Goal: Task Accomplishment & Management: Use online tool/utility

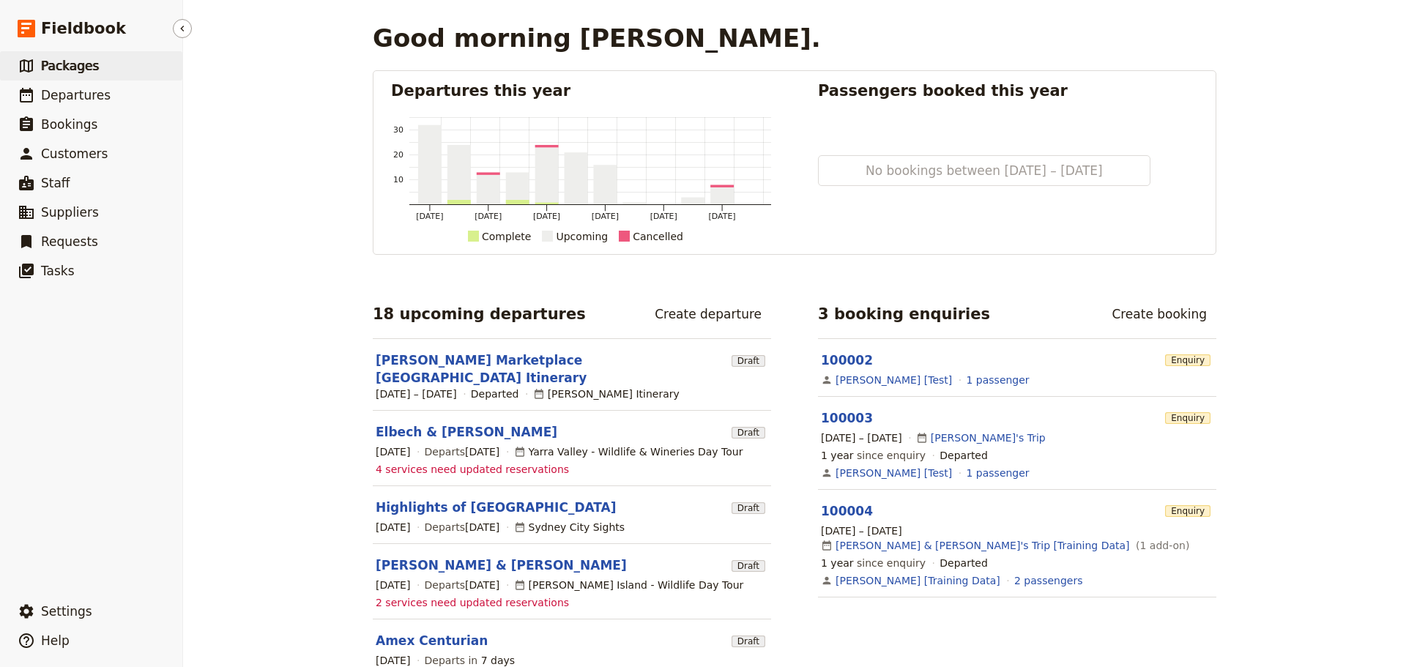
click at [110, 74] on link "​ Packages" at bounding box center [91, 65] width 182 height 29
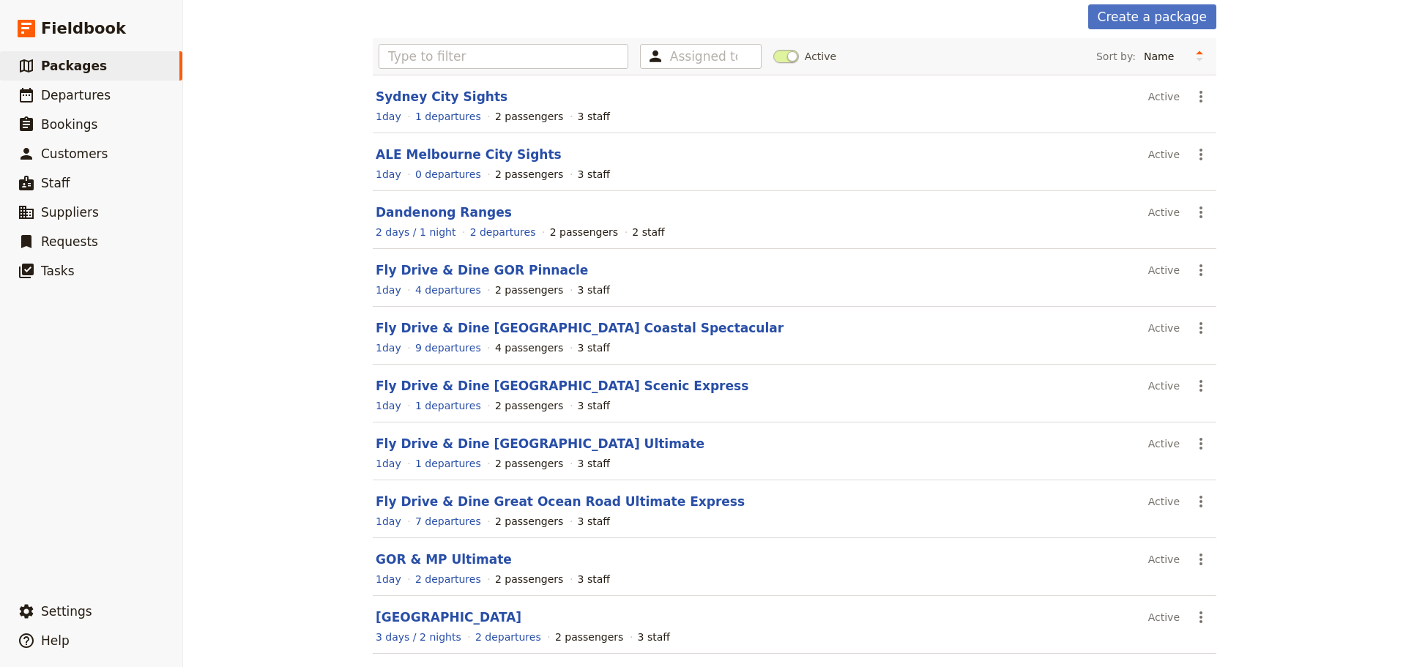
scroll to position [124, 0]
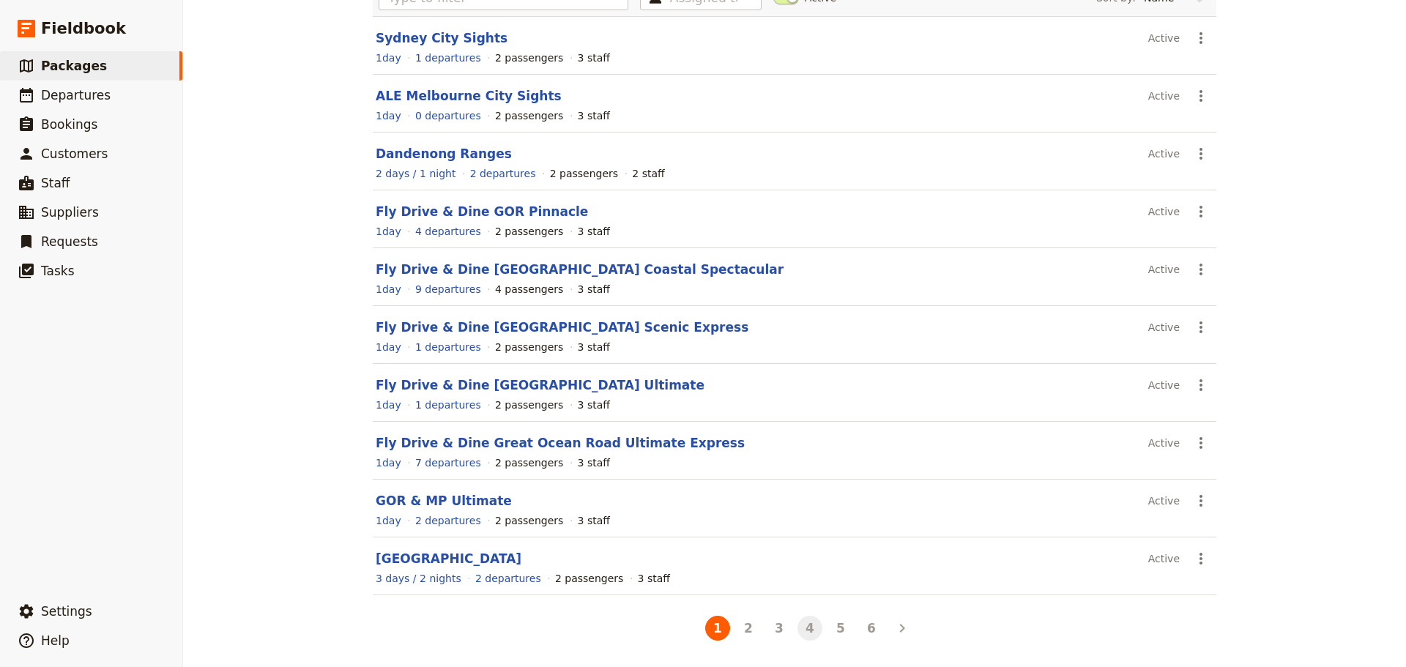
click at [804, 622] on button "4" at bounding box center [809, 628] width 25 height 25
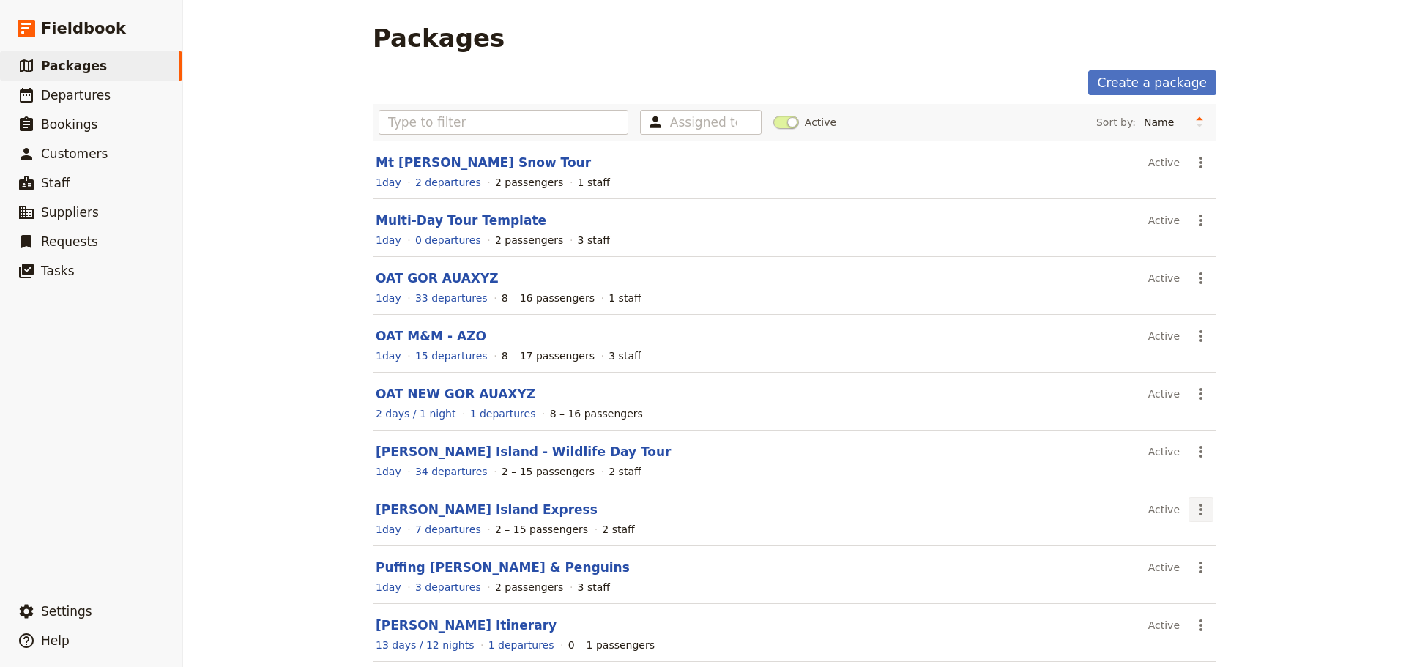
click at [1197, 510] on icon "Actions" at bounding box center [1201, 510] width 18 height 18
click at [1210, 565] on span "Schedule a departure" at bounding box center [1248, 562] width 111 height 15
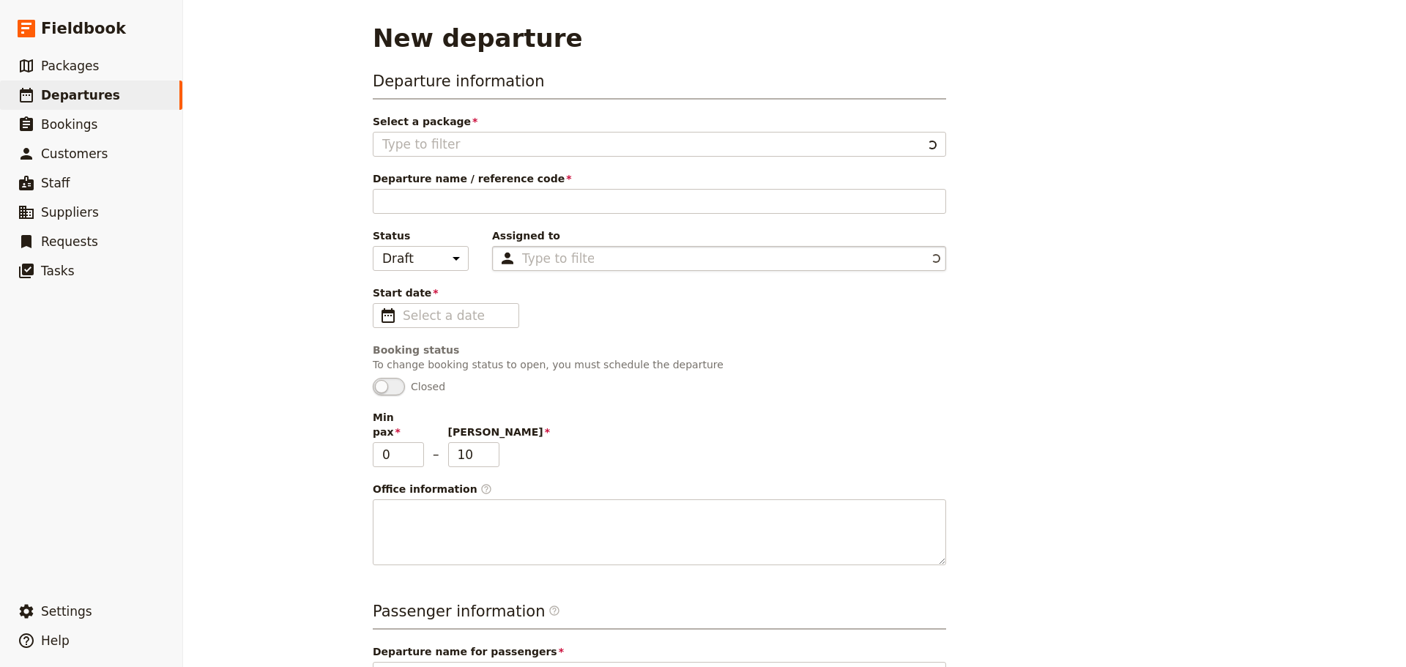
type input "Phillip Island Express"
type textarea "Itinerary Colour Coding: - Green: Attractions - Orange: Transfers - Pink: - Blu…"
type input "Phillip Island Express"
type textarea "Short on time but still want to experience the magic of the Little Penguins wad…"
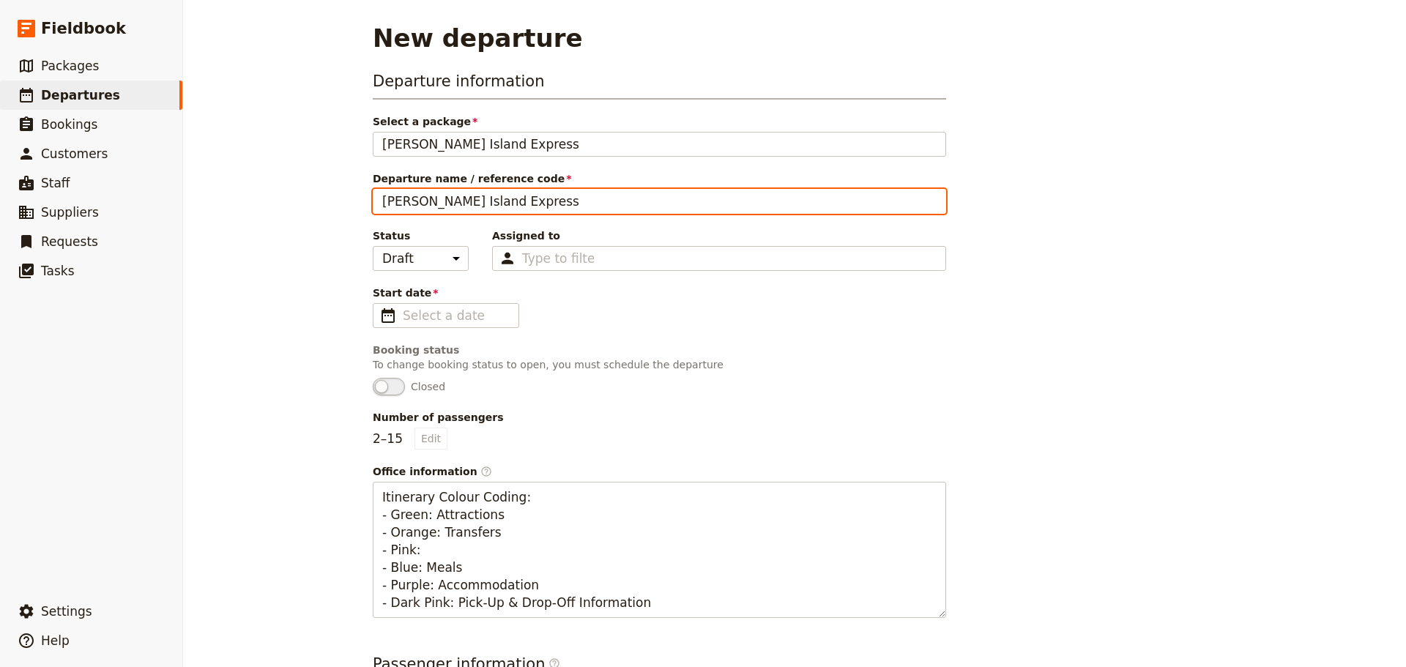
drag, startPoint x: 499, startPoint y: 204, endPoint x: 343, endPoint y: 196, distance: 156.1
click at [345, 196] on div "New departure Departure information Select a package Phillip Island Express Phi…" at bounding box center [794, 333] width 1223 height 667
type input "Ethan Boultinghouse"
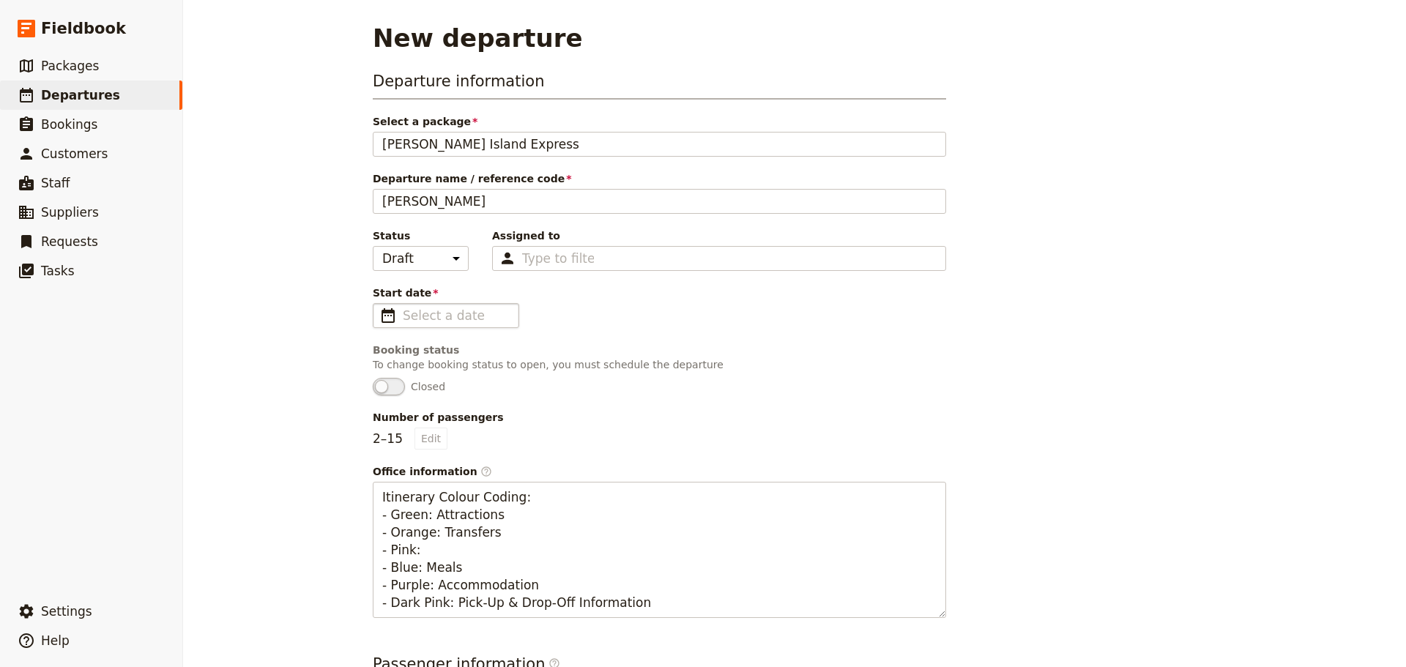
click at [384, 318] on span "​" at bounding box center [388, 316] width 18 height 18
click at [403, 318] on input "Start date ​" at bounding box center [456, 316] width 107 height 18
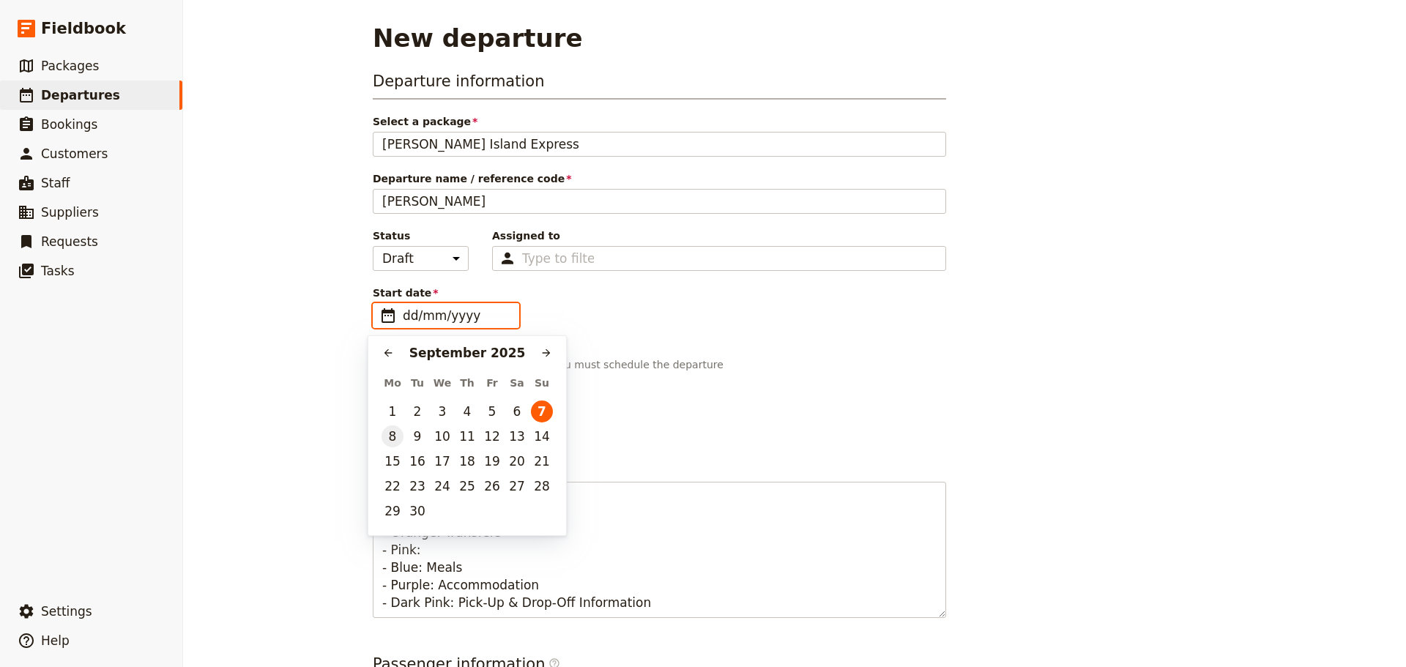
click at [396, 437] on button "8" at bounding box center [392, 436] width 22 height 22
type input "08/09/2025"
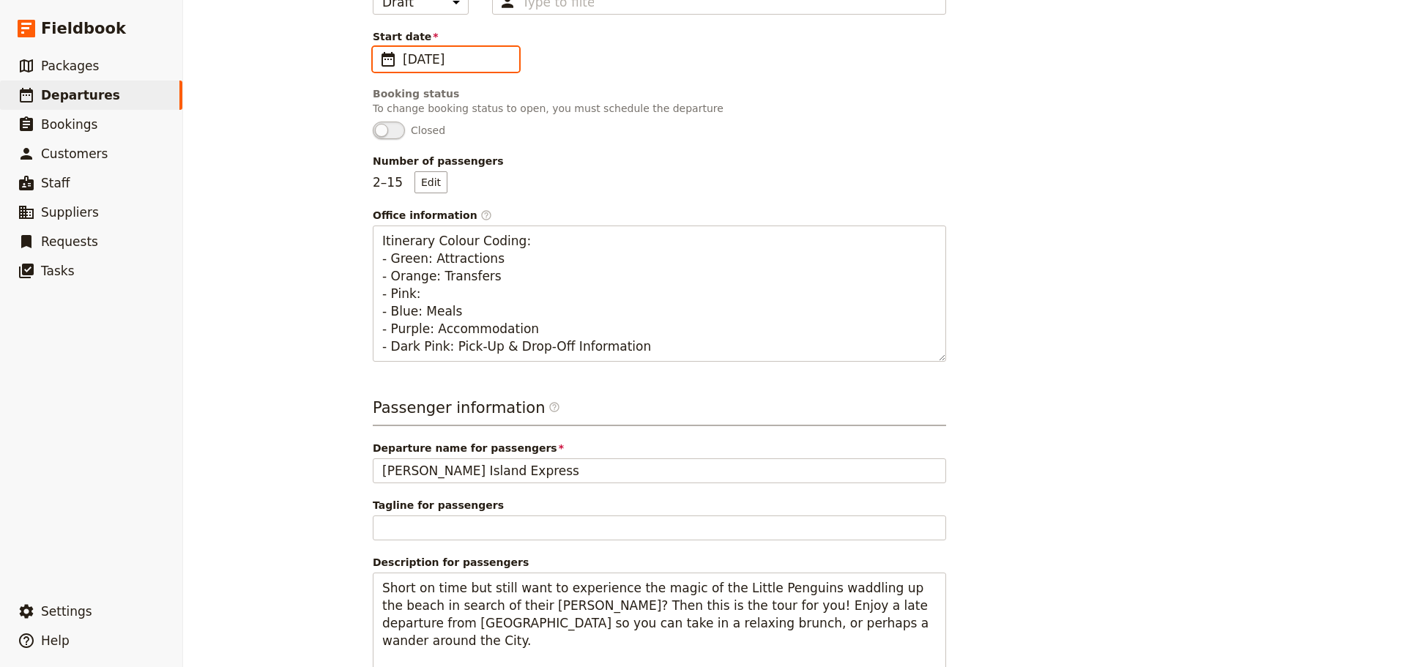
scroll to position [403, 0]
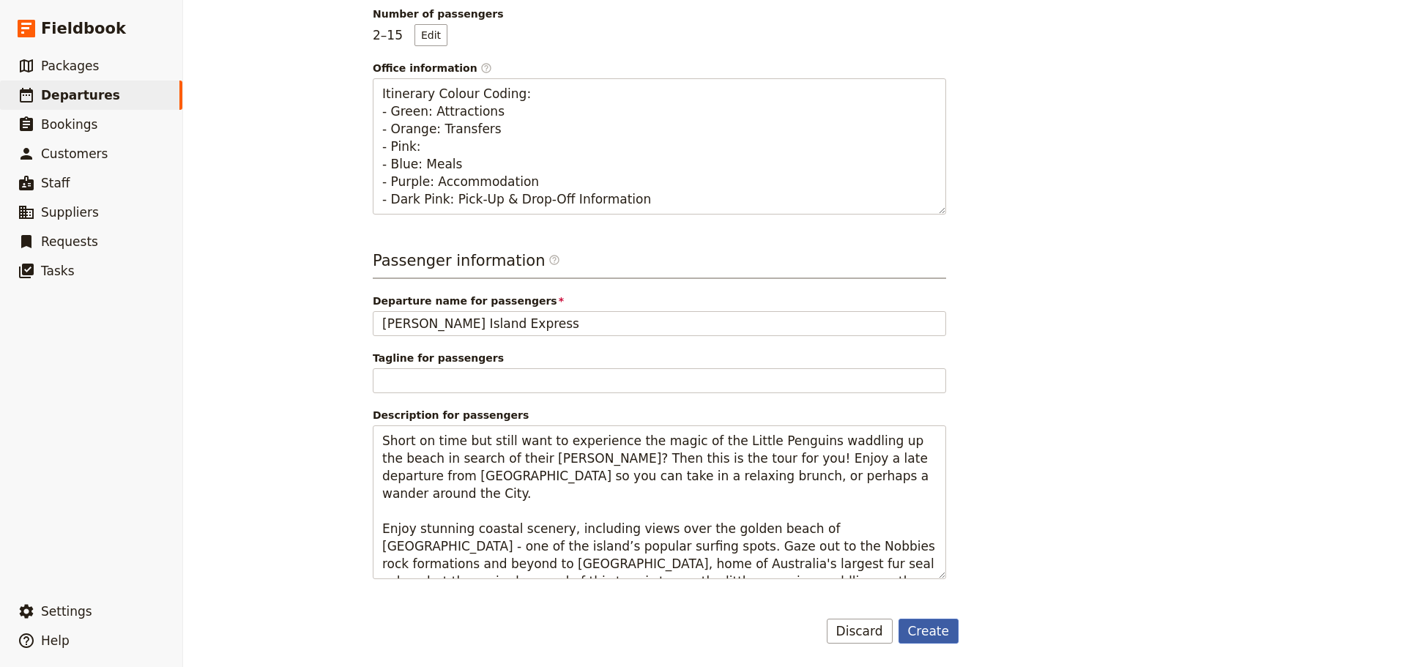
click at [916, 625] on button "Create" at bounding box center [928, 631] width 61 height 25
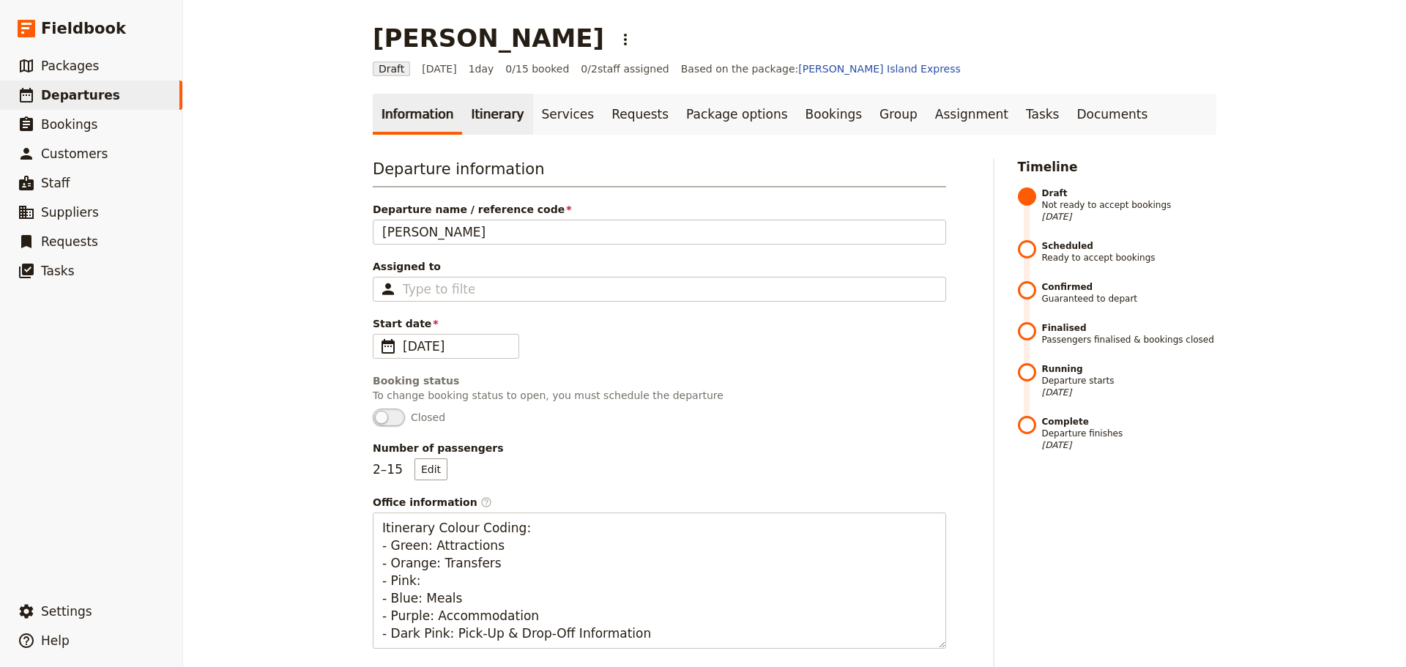
click at [480, 127] on link "Itinerary" at bounding box center [497, 114] width 70 height 41
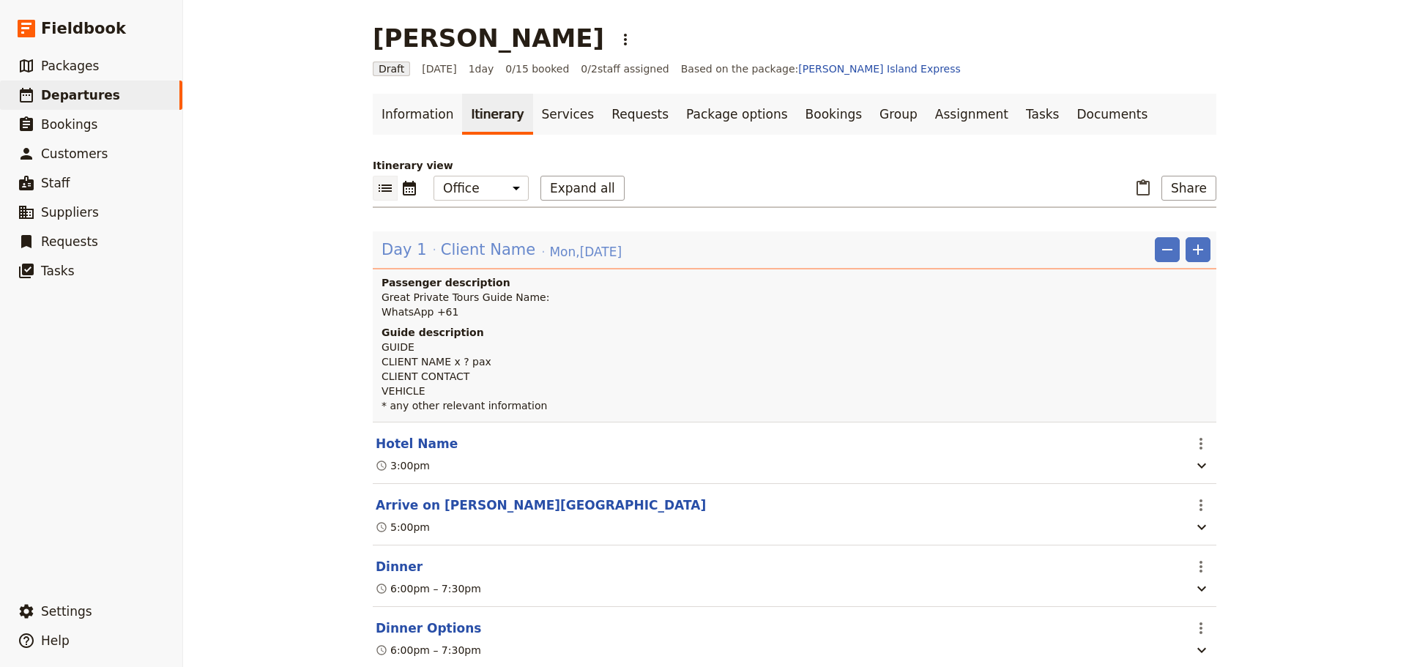
click at [505, 245] on span "Client Name" at bounding box center [488, 250] width 94 height 22
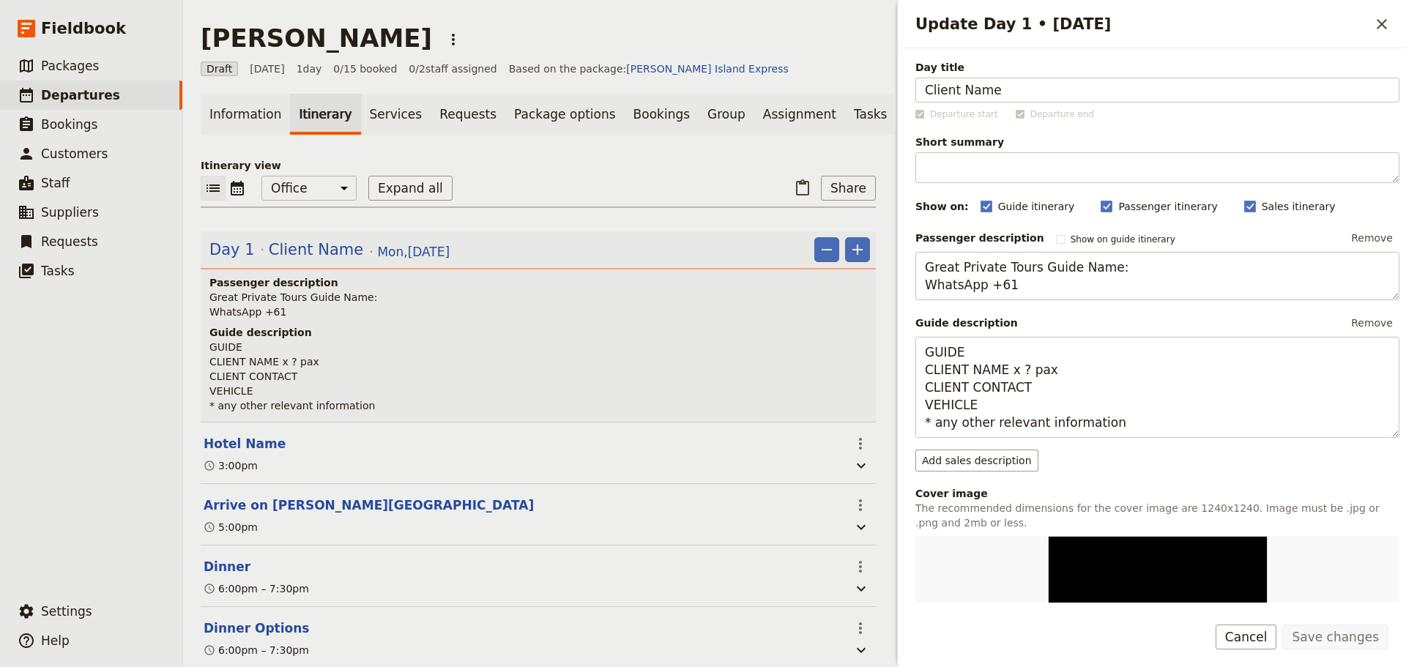
drag, startPoint x: 1042, startPoint y: 91, endPoint x: 870, endPoint y: 70, distance: 174.1
click at [872, 81] on div "Ethan Boultinghouse ​ Draft 8 Sep 2025 1 day 0/15 booked 0 / 2 staff assigned B…" at bounding box center [794, 333] width 1223 height 667
click at [969, 89] on input "Ethan Boultinghouse" at bounding box center [1157, 90] width 484 height 25
type input "Ethan & Natascha"
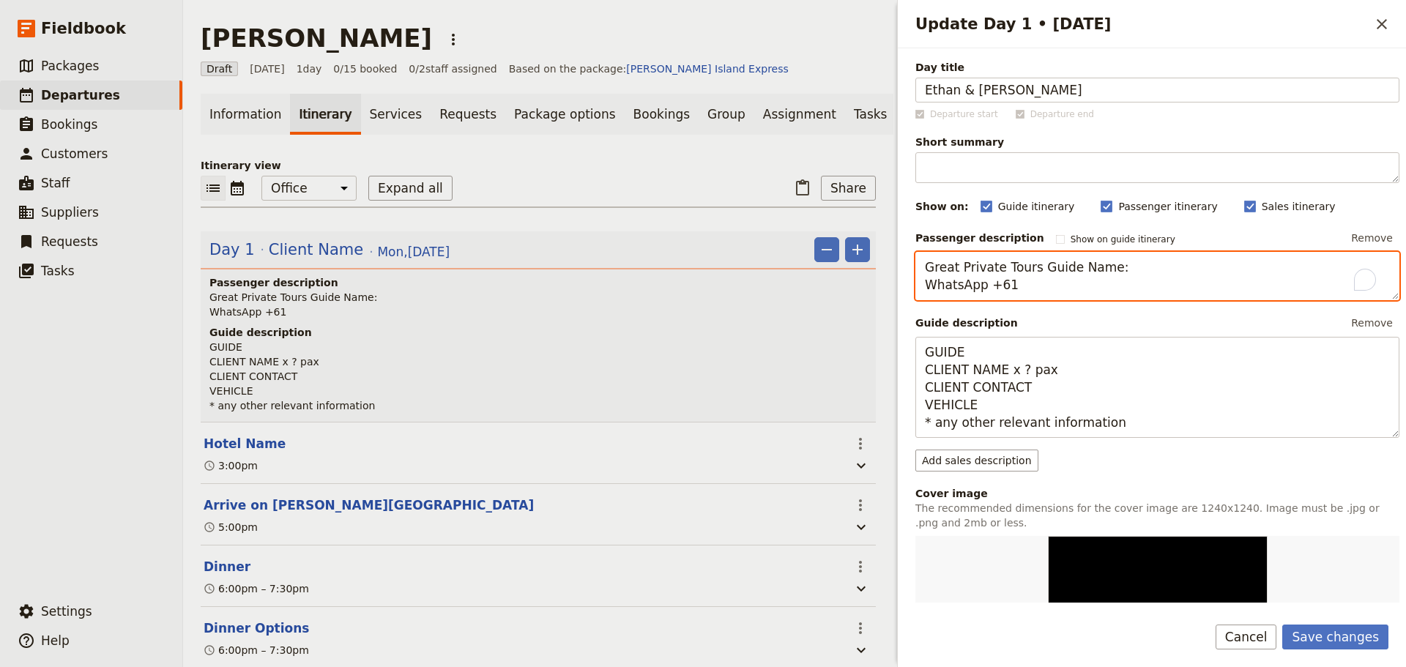
drag, startPoint x: 1124, startPoint y: 270, endPoint x: 1072, endPoint y: 268, distance: 52.8
click at [1072, 268] on textarea "Great Private Tours Guide Name: WhatsApp +61" at bounding box center [1157, 276] width 484 height 48
click at [1012, 289] on textarea "Great Private Tours Guide - Allan Larsen WhatsApp +61" at bounding box center [1157, 276] width 484 height 48
type textarea "Great Private Tours Guide - Allan Larsen WhatsApp +61 447 115 433"
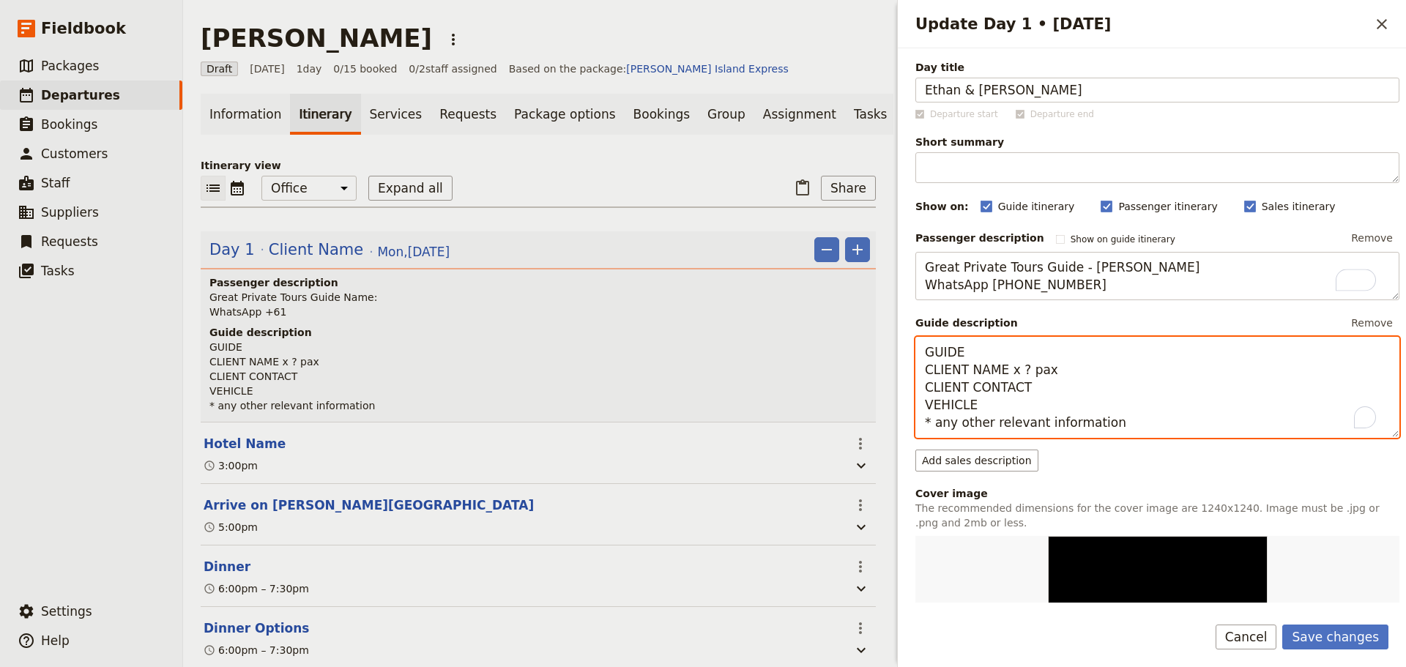
drag, startPoint x: 1016, startPoint y: 351, endPoint x: 901, endPoint y: 351, distance: 114.9
click at [901, 351] on div "Day title Ethan & Natascha Departure start Departure end Short summary 150 / 15…" at bounding box center [1152, 325] width 508 height 554
click at [912, 375] on div "Day title Ethan & Natascha Departure start Departure end Short summary 150 / 15…" at bounding box center [1152, 325] width 508 height 554
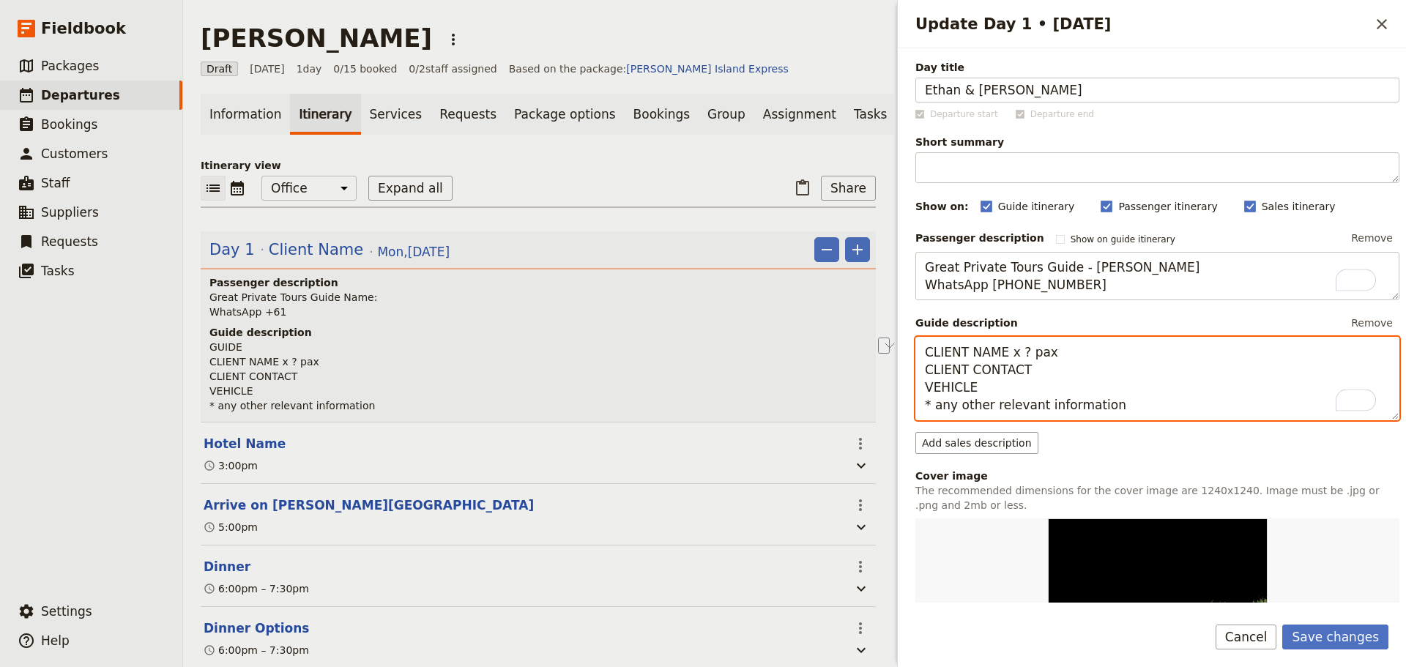
drag, startPoint x: 1059, startPoint y: 348, endPoint x: 917, endPoint y: 351, distance: 141.3
click at [916, 354] on textarea "CLIENT NAME x ? pax CLIENT CONTACT VEHICLE * any other relevant information" at bounding box center [1157, 378] width 484 height 83
click at [971, 399] on textarea "Ethan Boultinghouse & Natascha Elbech CLIENT CONTACT VEHICLE * any other releva…" at bounding box center [1157, 378] width 484 height 83
drag, startPoint x: 978, startPoint y: 392, endPoint x: 931, endPoint y: 387, distance: 47.1
click at [931, 387] on textarea "Ethan Boultinghouse & Natascha Elbech CLIENT CONTACT VEHICLE * any other releva…" at bounding box center [1157, 378] width 484 height 83
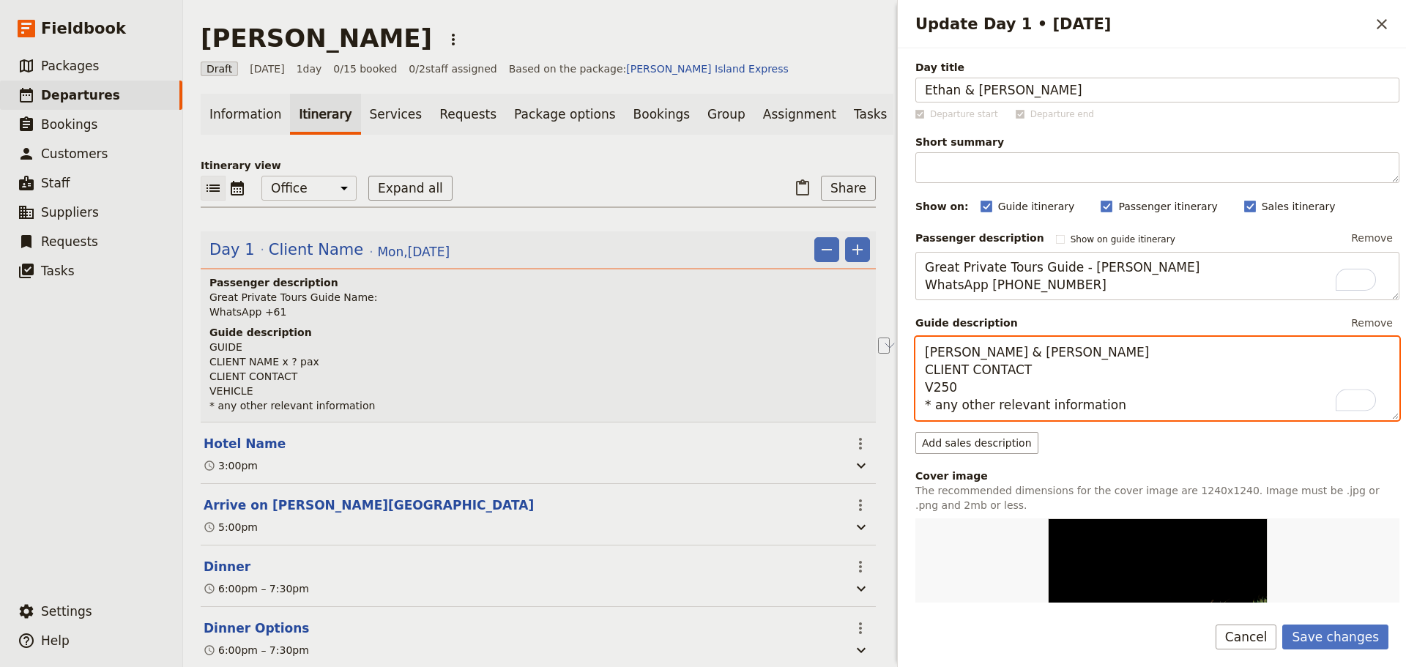
drag, startPoint x: 1063, startPoint y: 370, endPoint x: 952, endPoint y: 359, distance: 111.2
click at [898, 369] on div "Update Day 1 • 8 Sep ​ Day title Ethan & Natascha Departure start Departure end…" at bounding box center [1149, 333] width 512 height 667
drag, startPoint x: 952, startPoint y: 359, endPoint x: 946, endPoint y: 367, distance: 10.4
click at [946, 367] on textarea "Ethan Boultinghouse & Natascha Elbech CLIENT CONTACT V250 * any other relevant …" at bounding box center [1157, 378] width 484 height 83
drag, startPoint x: 1021, startPoint y: 367, endPoint x: 922, endPoint y: 373, distance: 99.0
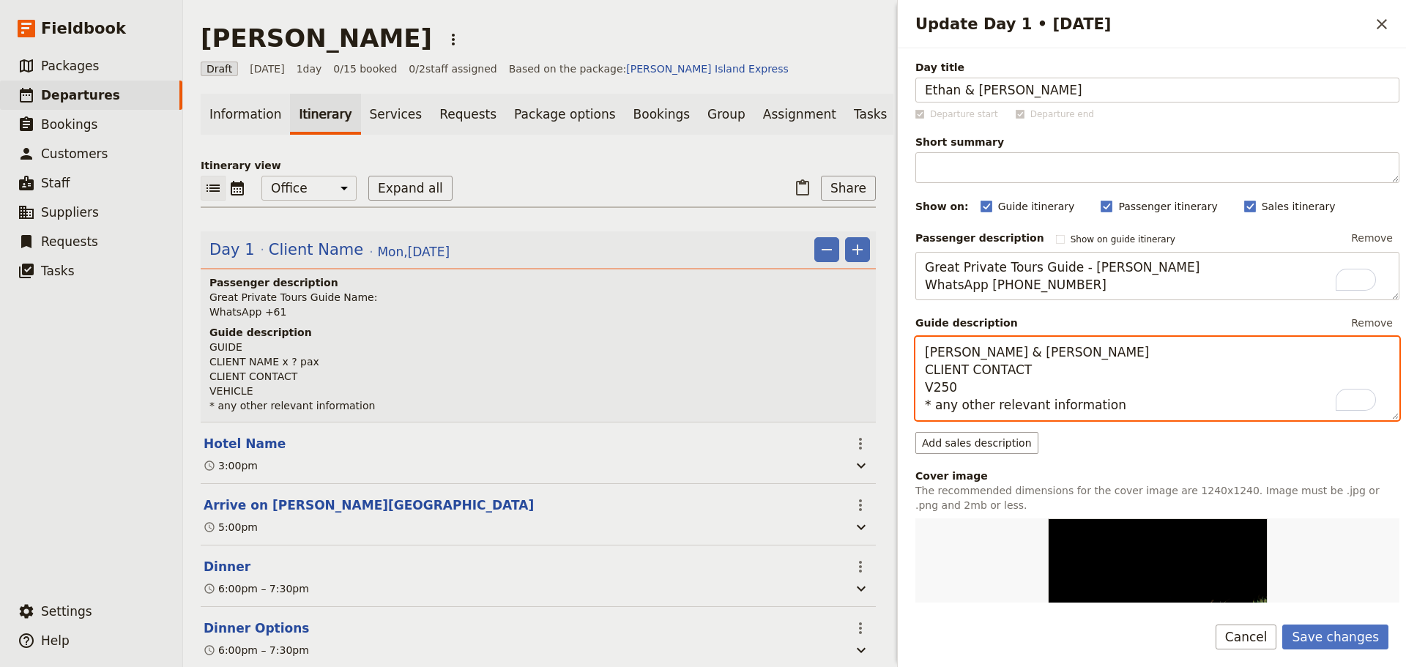
click at [921, 373] on textarea "Ethan Boultinghouse & Natascha Elbech CLIENT CONTACT V250 * any other relevant …" at bounding box center [1157, 378] width 484 height 83
paste textarea "Natascha - WhatsApp +1 202 320 0698"
drag, startPoint x: 1094, startPoint y: 409, endPoint x: 931, endPoint y: 415, distance: 163.4
click at [931, 415] on textarea "Ethan Boultinghouse & Natascha Elbech Natascha - WhatsApp +1 202 320 0698 V250 …" at bounding box center [1157, 378] width 484 height 83
drag, startPoint x: 1016, startPoint y: 406, endPoint x: 1095, endPoint y: 408, distance: 79.1
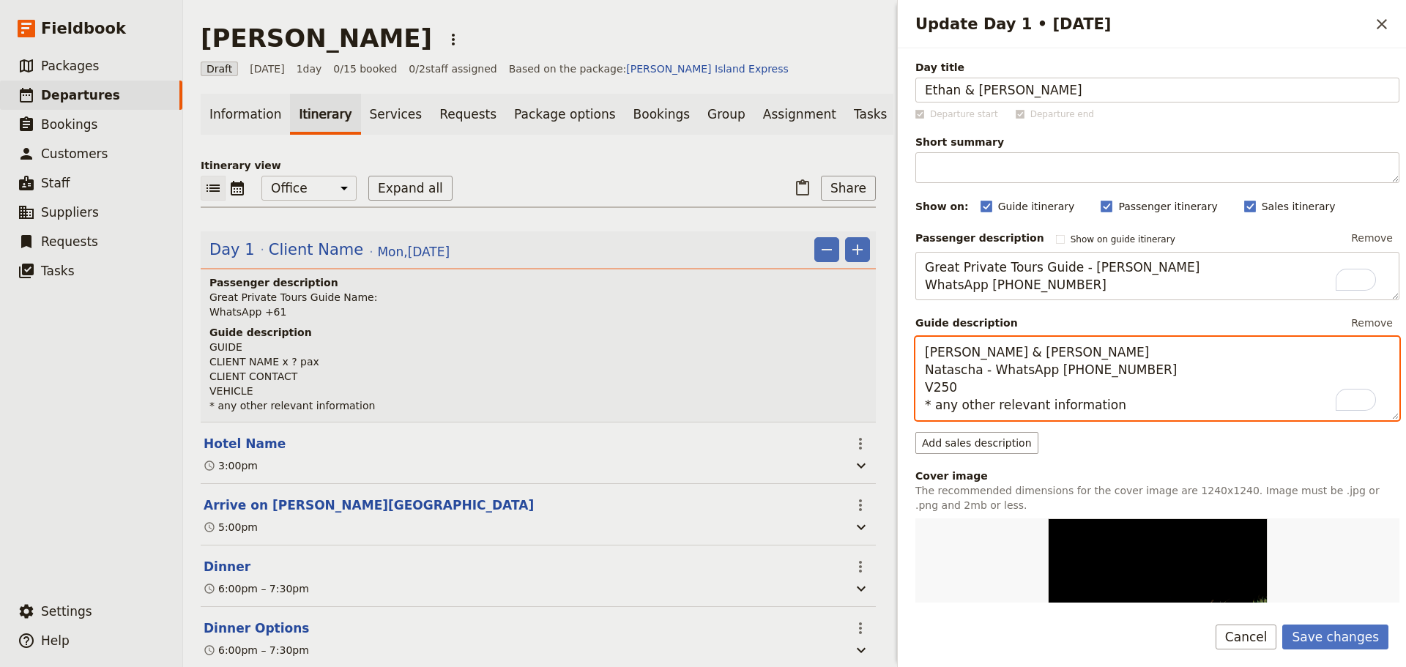
click at [1078, 412] on textarea "Ethan Boultinghouse & Natascha Elbech Natascha - WhatsApp +1 202 320 0698 V250 …" at bounding box center [1157, 378] width 484 height 83
drag, startPoint x: 1051, startPoint y: 408, endPoint x: 933, endPoint y: 408, distance: 117.9
click at [933, 408] on textarea "Ethan Boultinghouse & Natascha Elbech Natascha - WhatsApp +1 202 320 0698 V250 …" at bounding box center [1157, 378] width 484 height 83
paste textarea "* New York based couple * Natascha is gluten free"
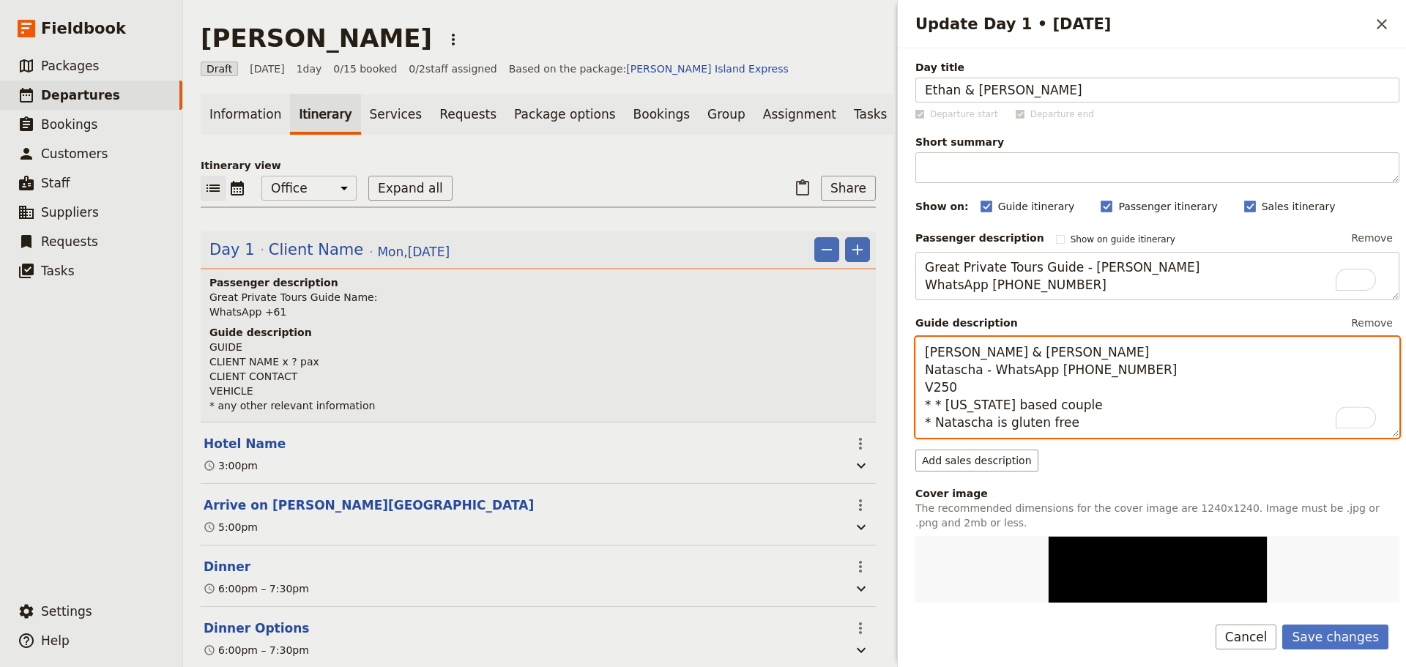
click at [943, 408] on textarea "Ethan Boultinghouse & Natascha Elbech Natascha - WhatsApp +1 202 320 0698 V250 …" at bounding box center [1157, 387] width 484 height 101
click at [1115, 411] on textarea "Ethan Boultinghouse & Natascha Elbech Natascha - WhatsApp +1 202 320 0698 V250 …" at bounding box center [1157, 387] width 484 height 101
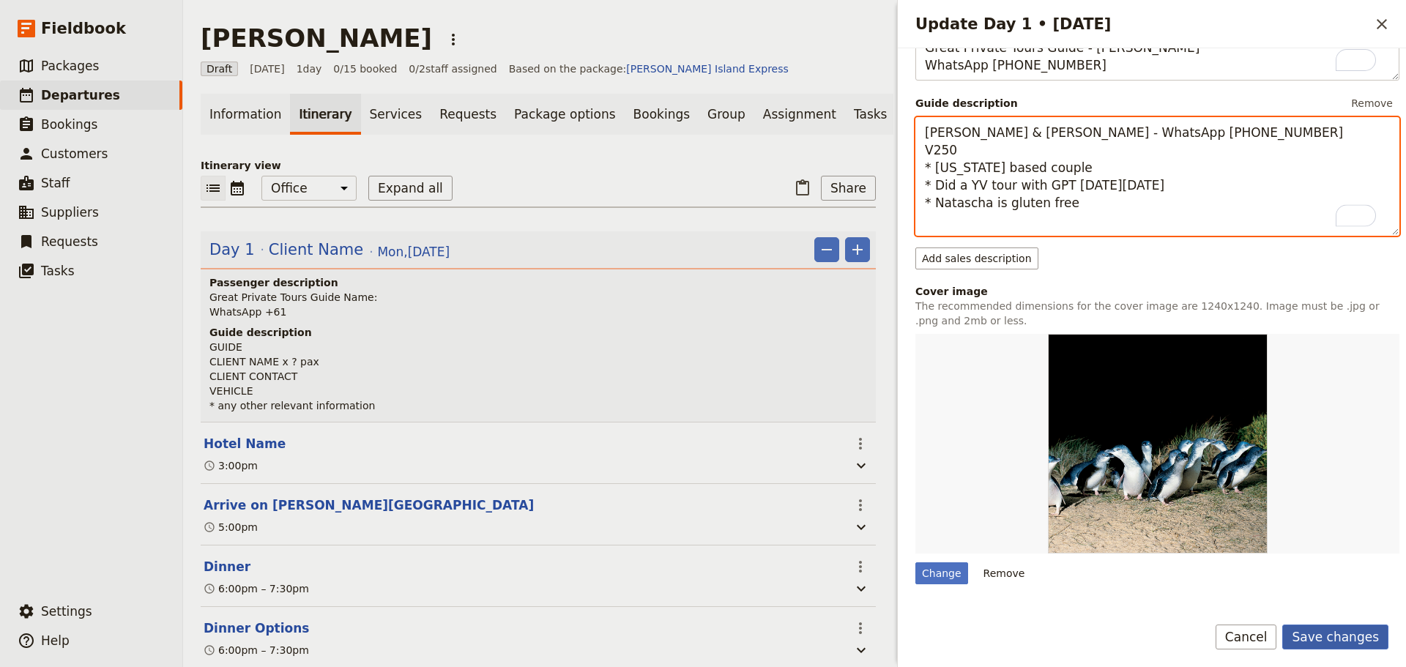
type textarea "Ethan Boultinghouse & Natascha Elbech Natascha - WhatsApp +1 202 320 0698 V250 …"
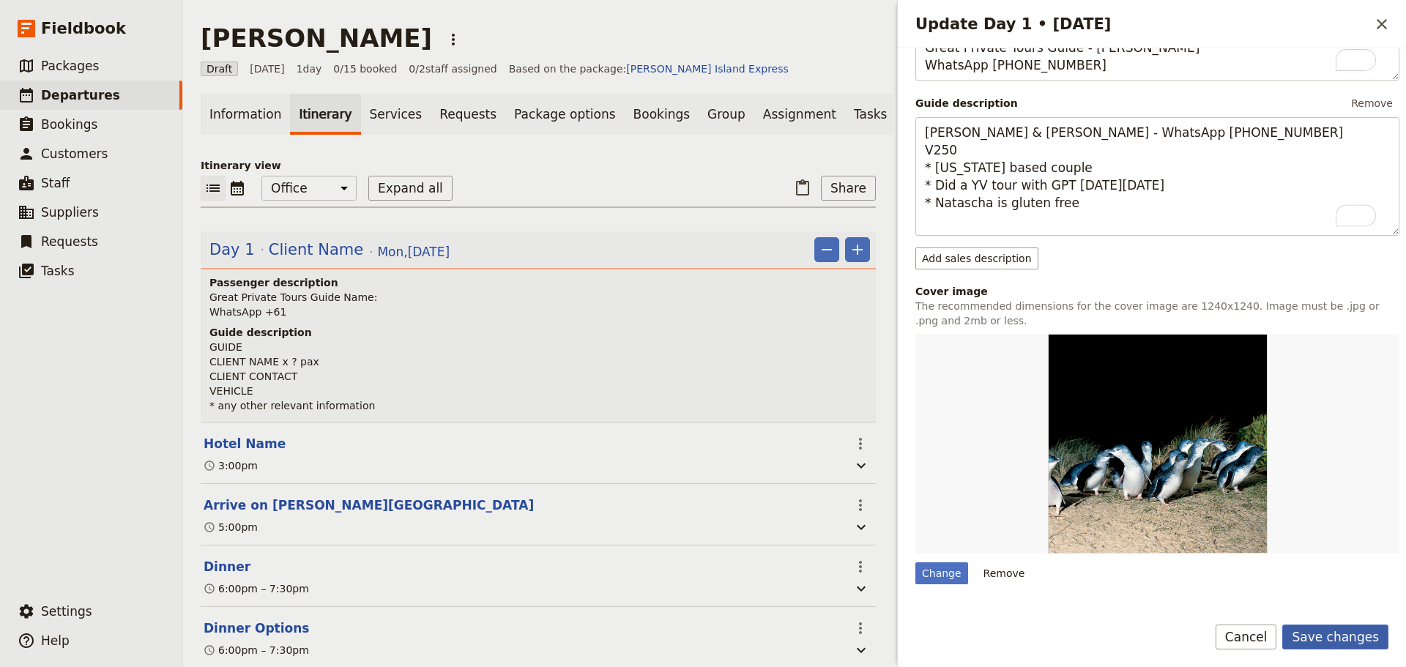
click at [1333, 624] on button "Save changes" at bounding box center [1335, 636] width 106 height 25
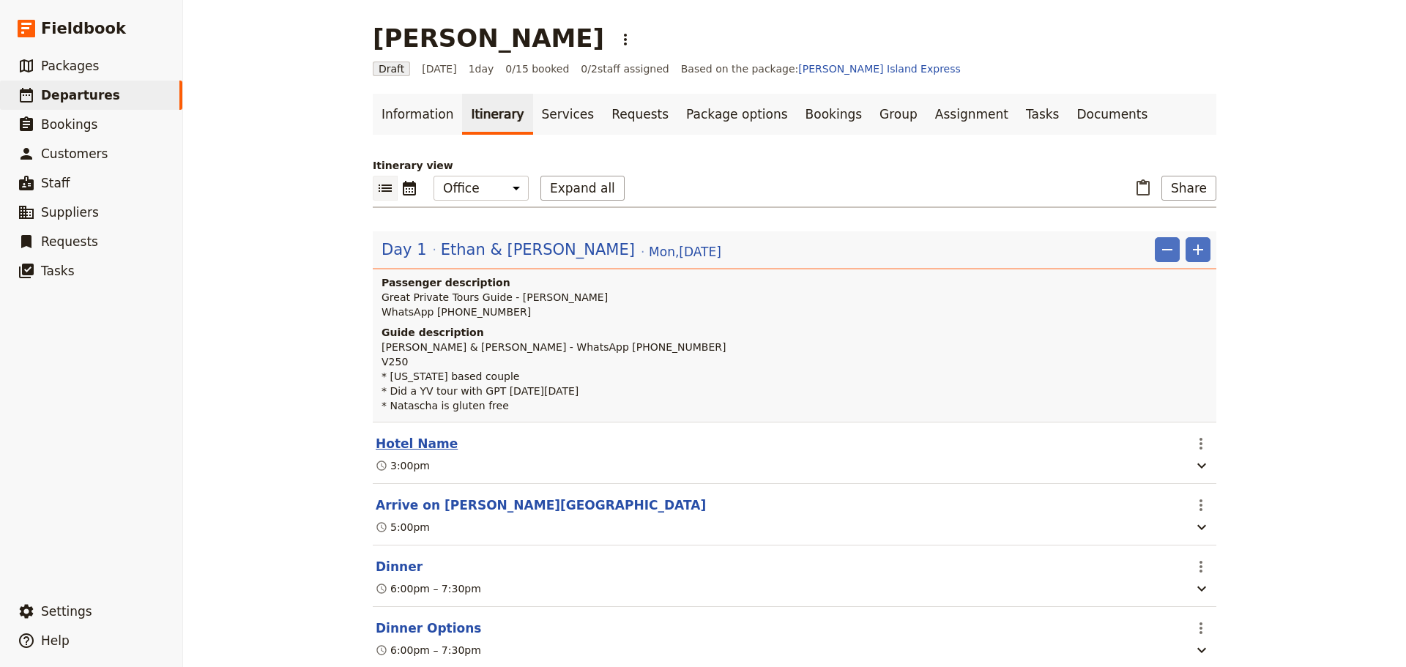
click at [397, 452] on button "Hotel Name" at bounding box center [417, 444] width 82 height 18
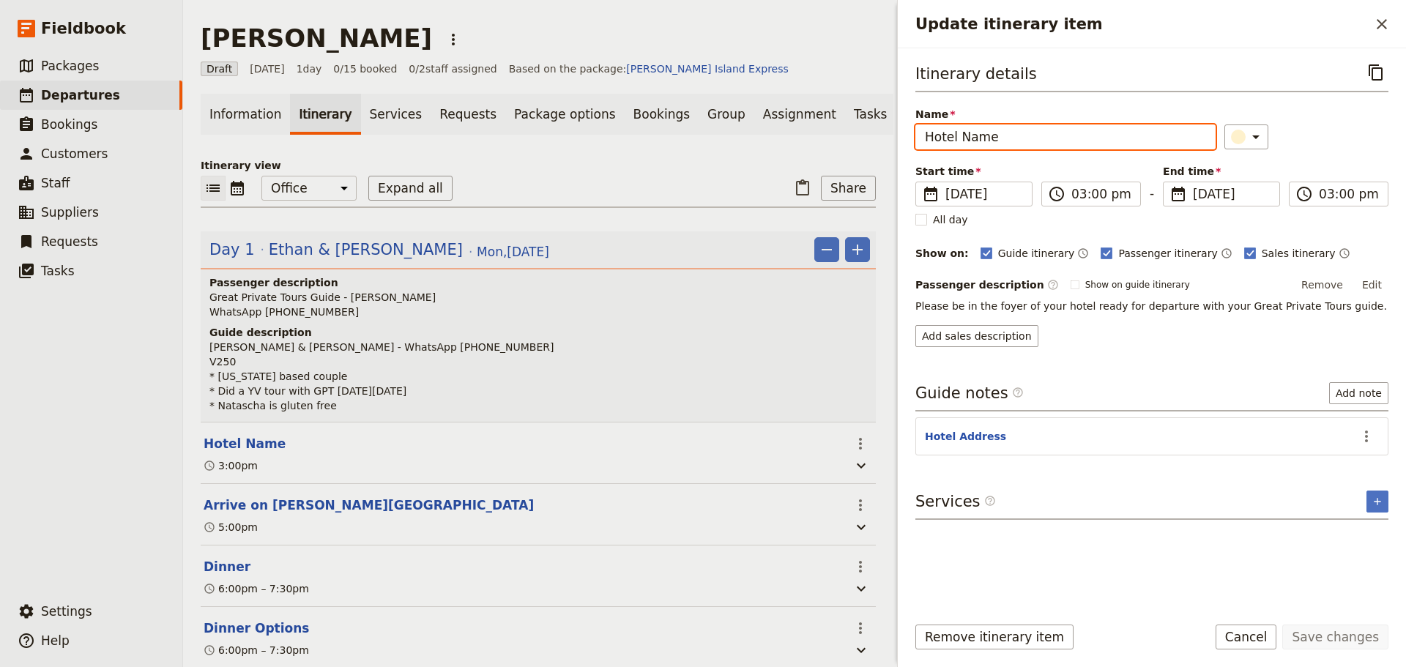
drag, startPoint x: 914, startPoint y: 140, endPoint x: 773, endPoint y: 141, distance: 141.3
click at [773, 141] on div "Ethan Boultinghouse ​ Draft 8 Sep 2025 1 day 0/15 booked 0 / 2 staff assigned B…" at bounding box center [794, 333] width 1223 height 667
type input "Ritz Carlton Melbourne"
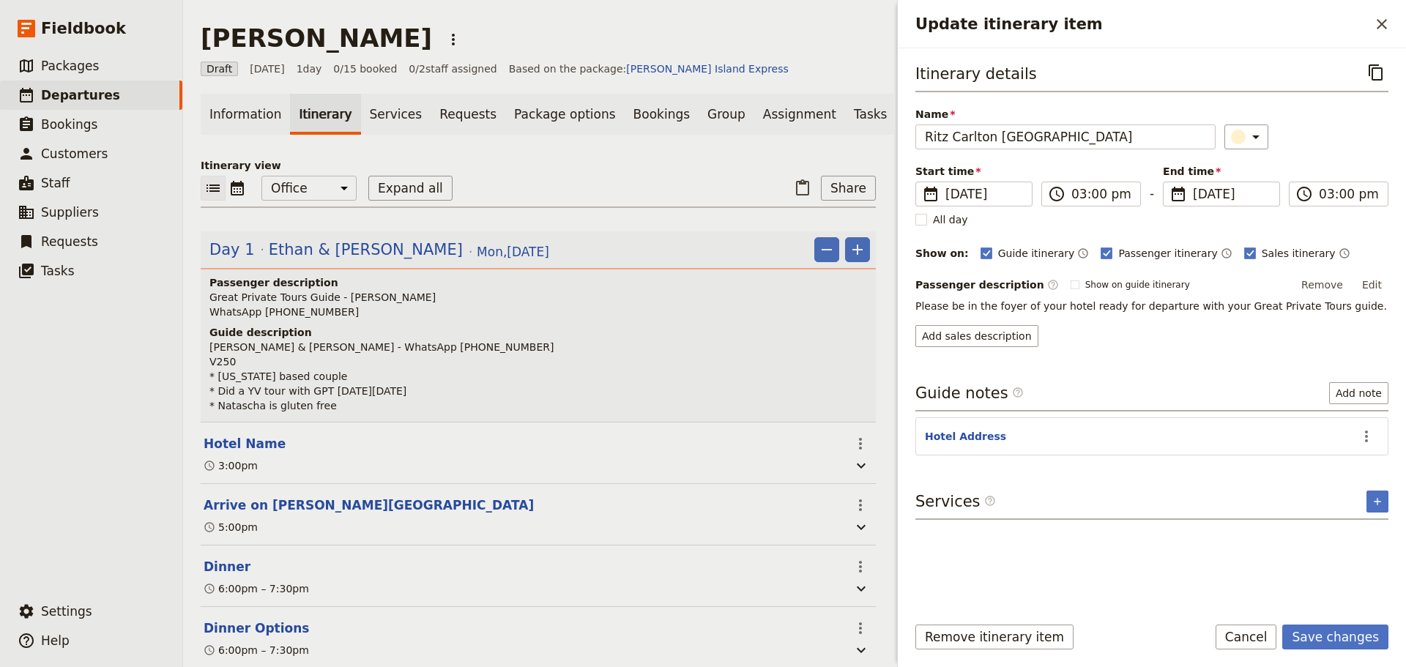
click at [1371, 288] on button "Edit" at bounding box center [1371, 285] width 33 height 22
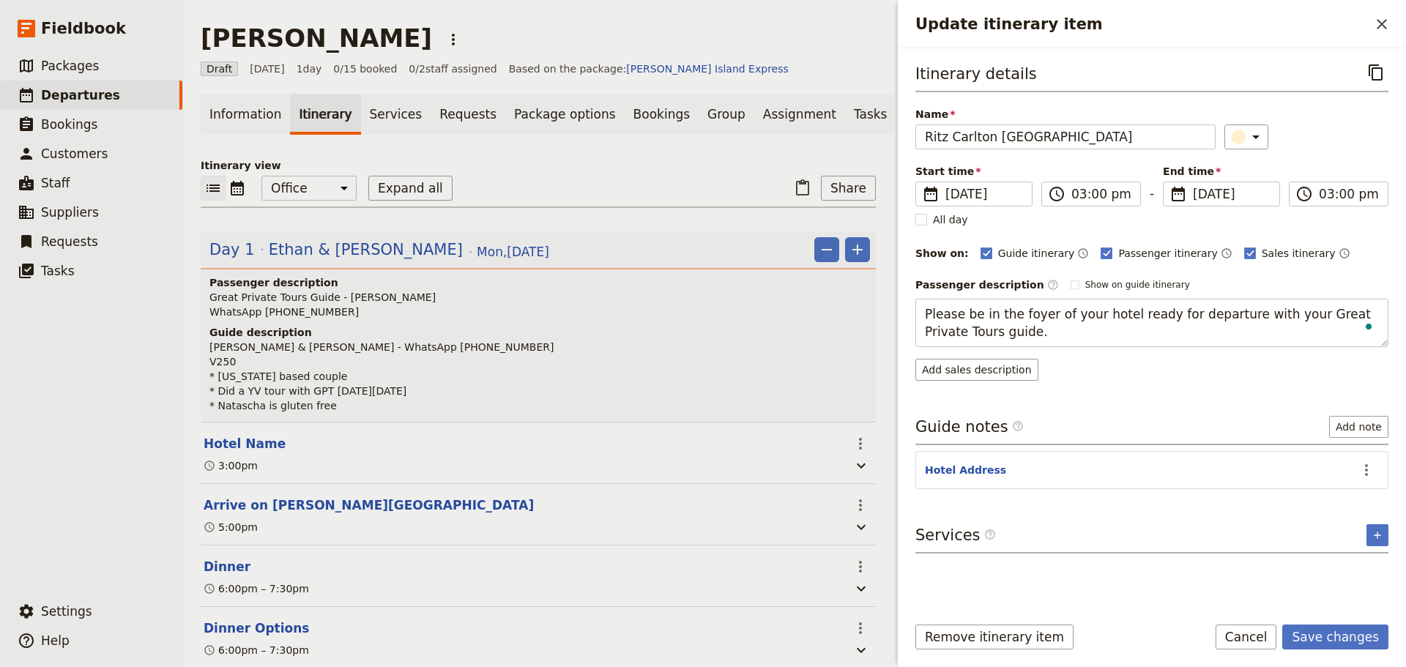
drag, startPoint x: 1021, startPoint y: 334, endPoint x: 890, endPoint y: 318, distance: 131.9
click at [890, 315] on div "Ethan Boultinghouse ​ Draft 8 Sep 2025 1 day 0/15 booked 0 / 2 staff assigned B…" at bounding box center [794, 333] width 1223 height 667
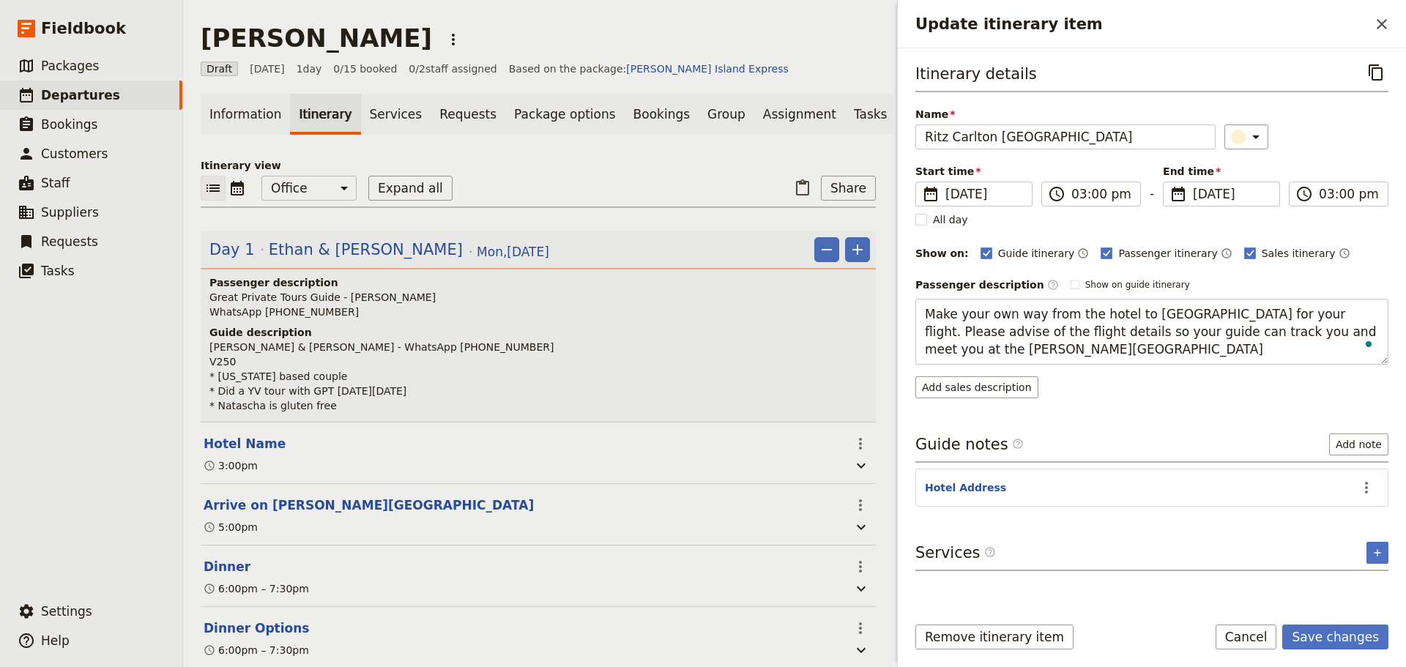
type textarea "Make your own way from the hotel to Essendon Airport for your flight. Please ad…"
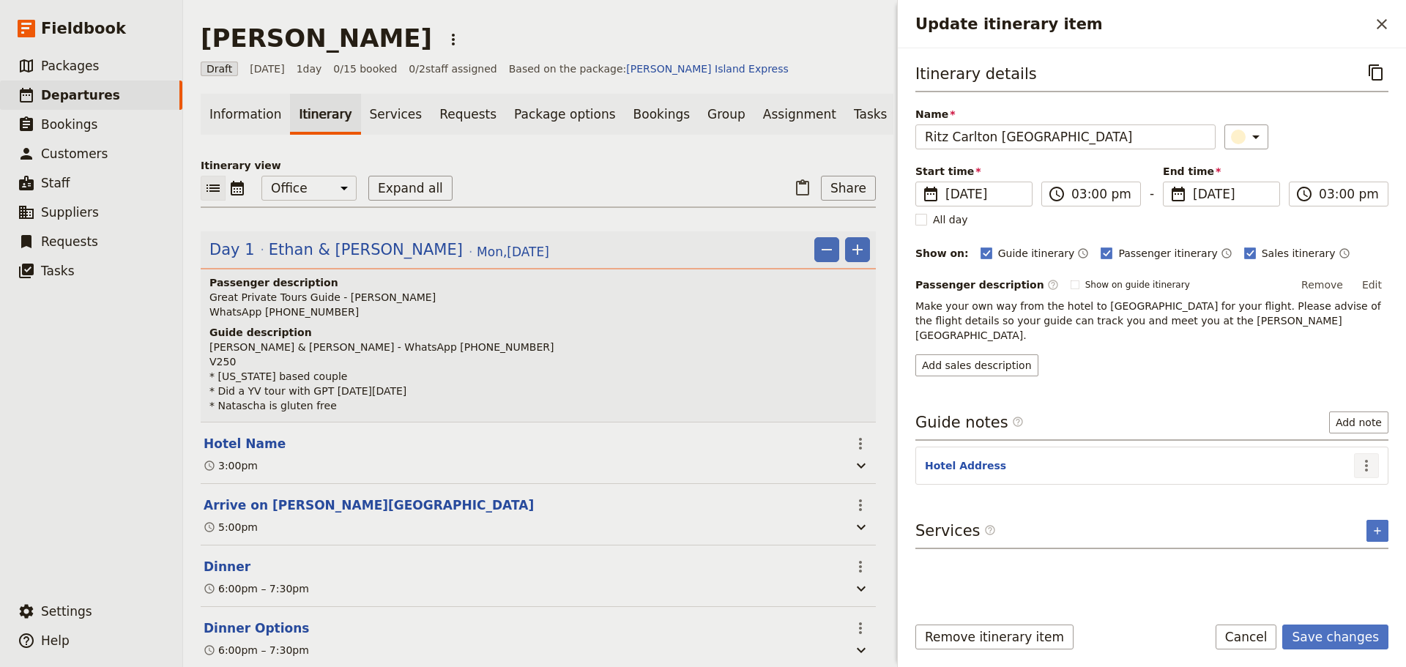
click at [1372, 457] on icon "Actions" at bounding box center [1366, 466] width 18 height 18
click at [1362, 485] on span "Edit note" at bounding box center [1335, 482] width 68 height 15
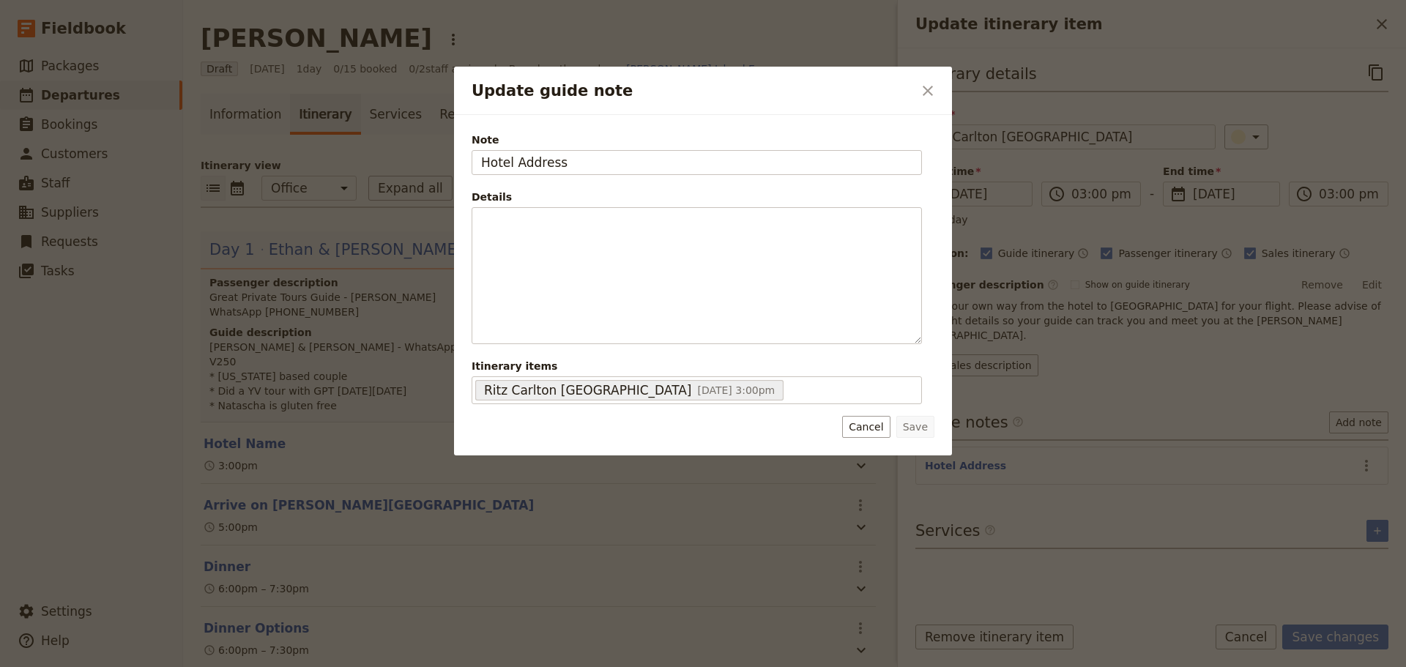
drag, startPoint x: 598, startPoint y: 160, endPoint x: 380, endPoint y: 149, distance: 218.5
click at [380, 666] on div "Update guide note ​ Note Hotel Address Details ​ ​ ​ ​ ​ ​ ​ ​ ​ ​ Itinerary it…" at bounding box center [703, 667] width 1406 height 0
type input "25 Veterans Drive, Newhaven"
click at [924, 430] on button "Save" at bounding box center [915, 427] width 38 height 22
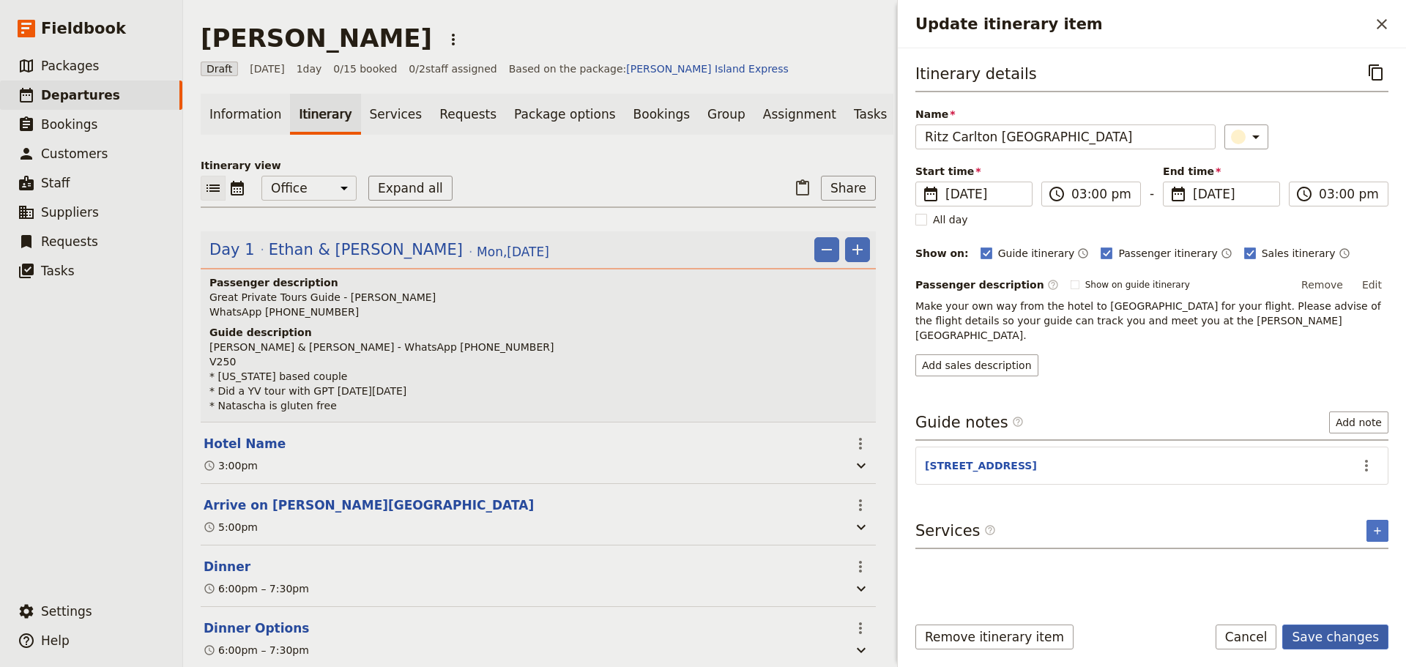
click at [1368, 625] on button "Save changes" at bounding box center [1335, 636] width 106 height 25
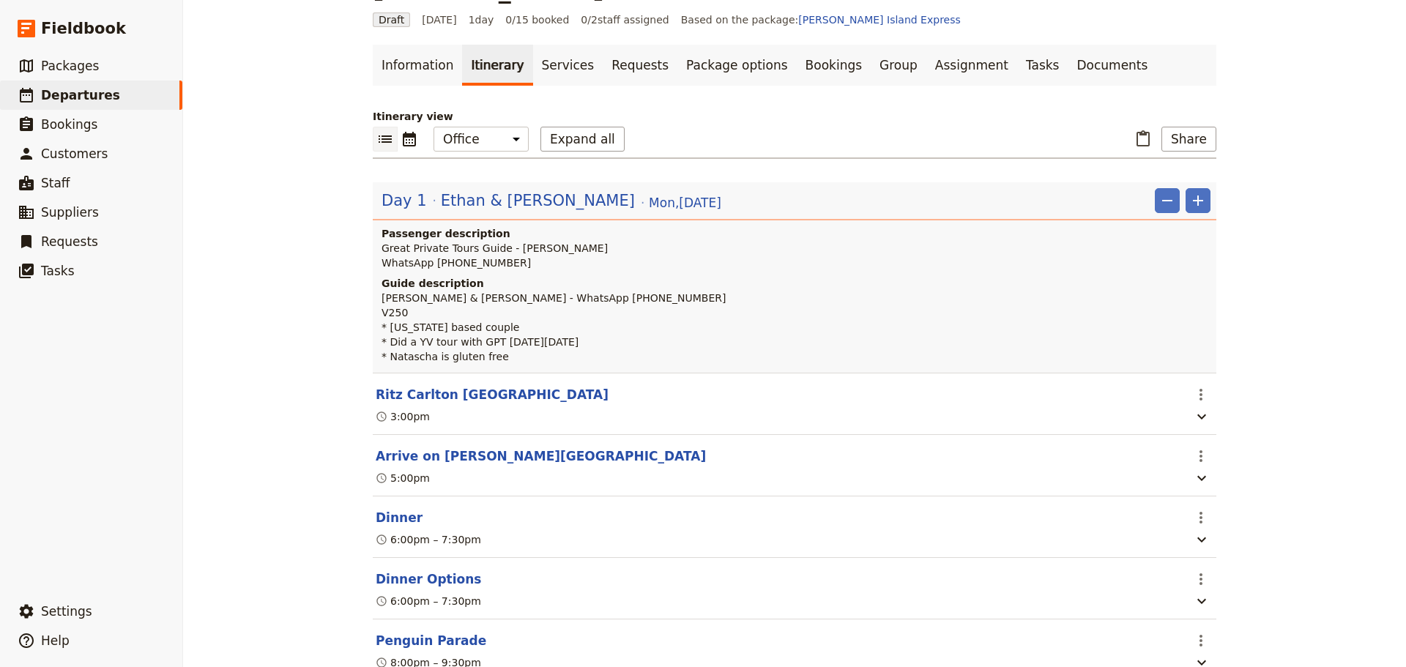
scroll to position [73, 0]
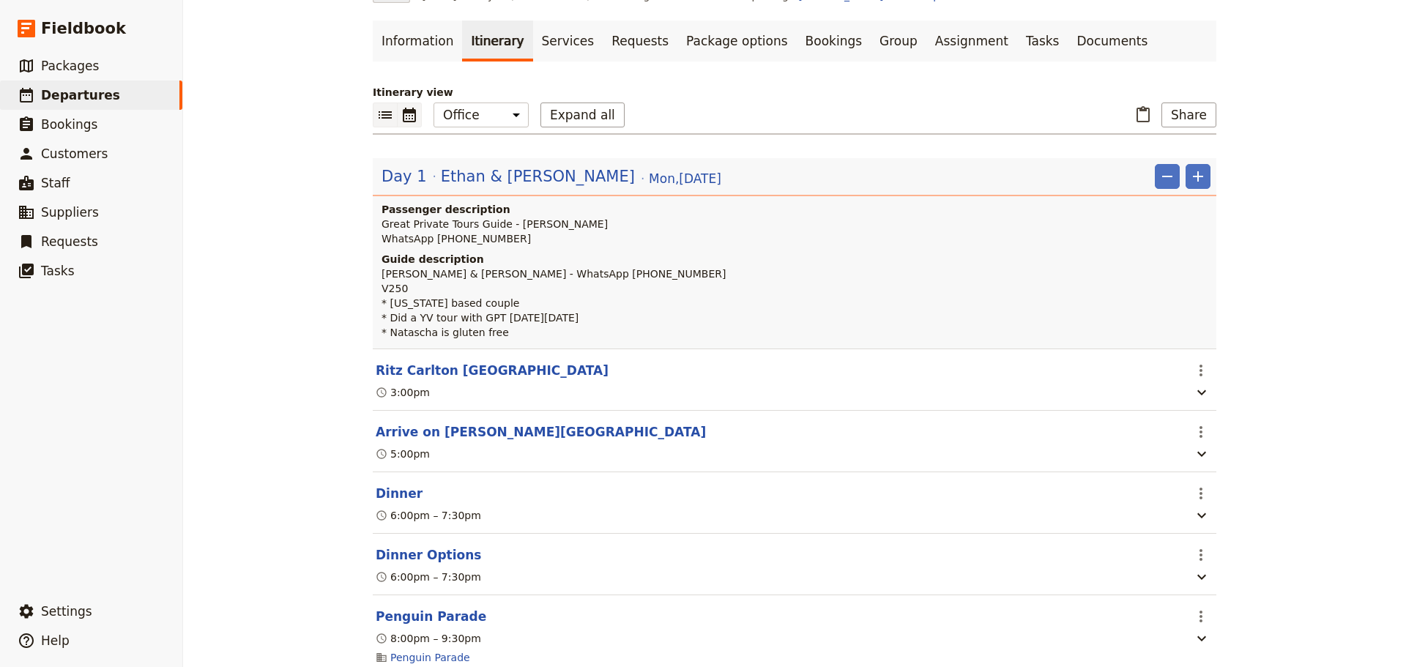
click at [403, 109] on icon "Calendar view" at bounding box center [409, 115] width 13 height 15
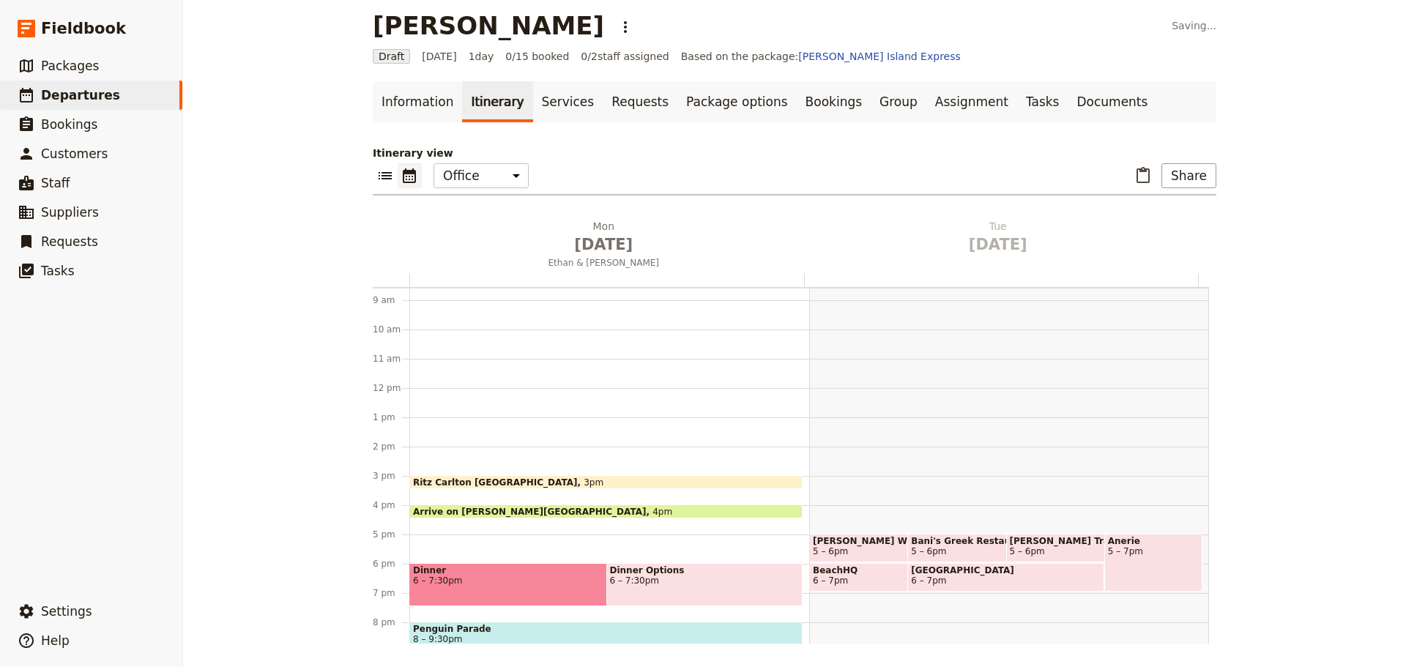
scroll to position [337, 0]
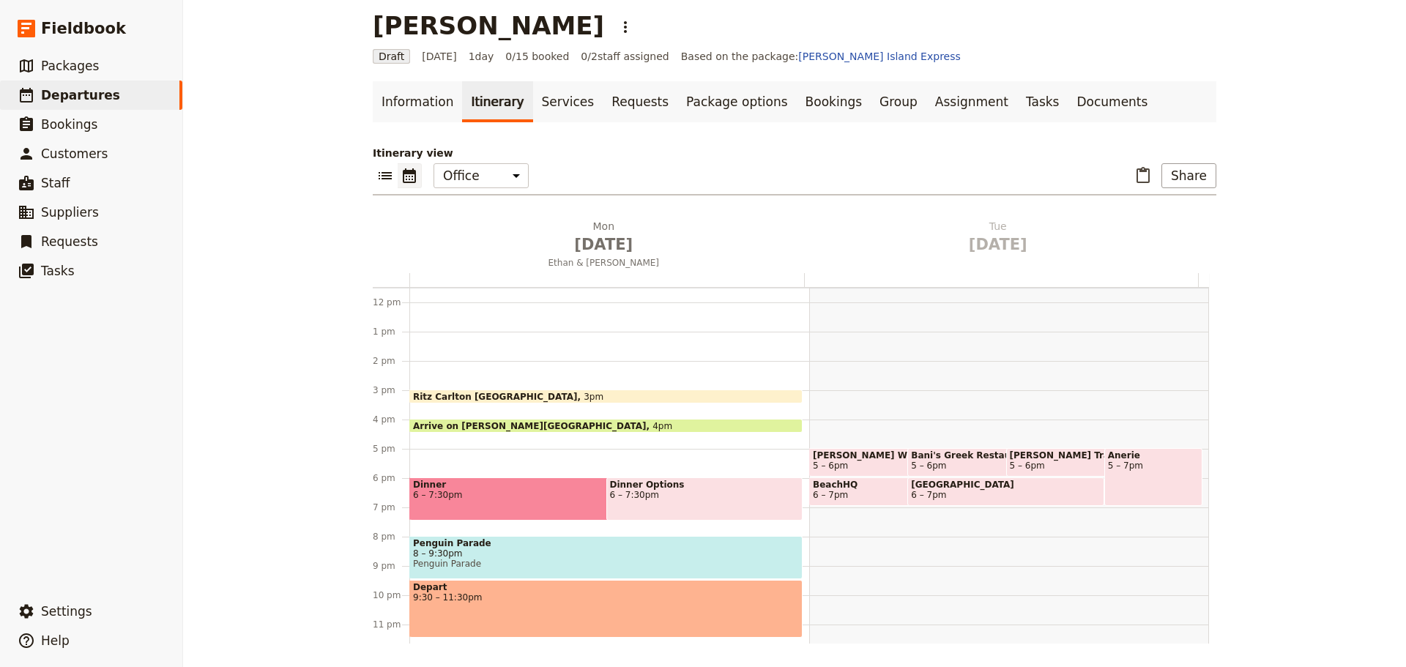
click at [414, 362] on div "Ritz Carlton Melbourne 3pm Arrive on Phillip Island 4pm Dinner 6 – 7:30pm Dinne…" at bounding box center [609, 302] width 400 height 703
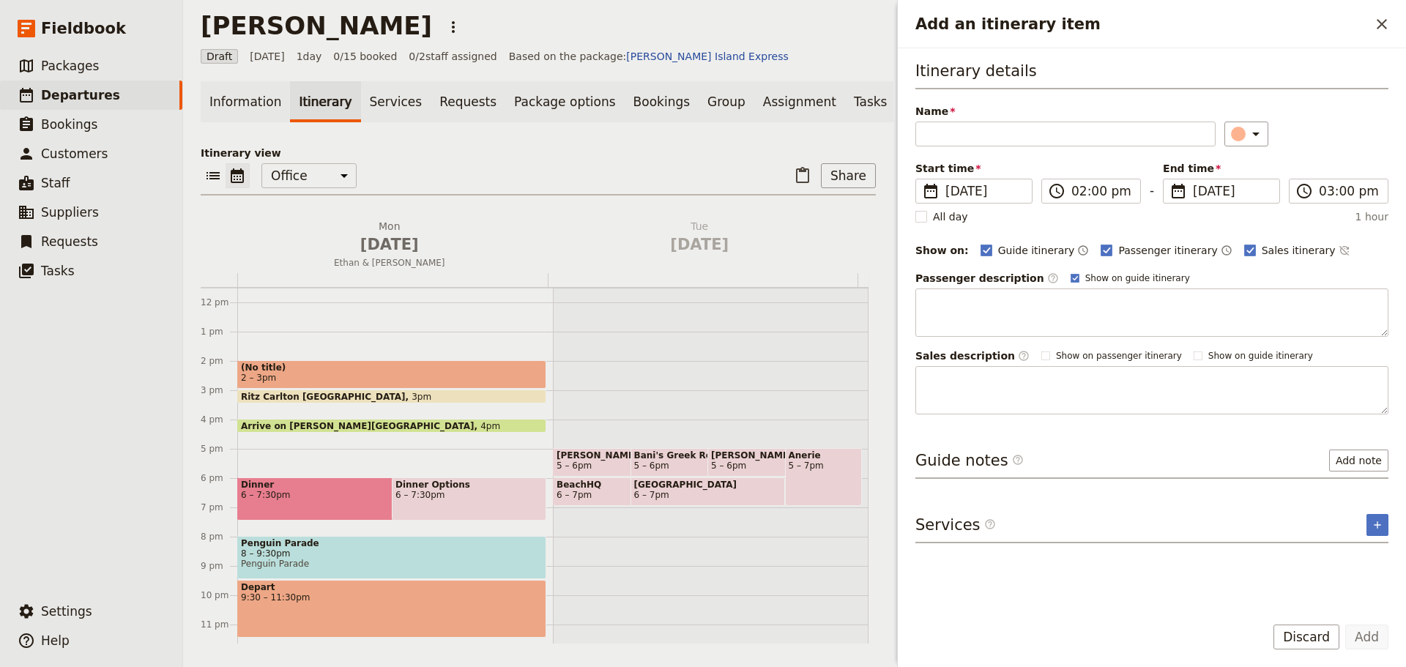
click at [450, 401] on div "Ritz Carlton Melbourne 3pm" at bounding box center [391, 396] width 309 height 14
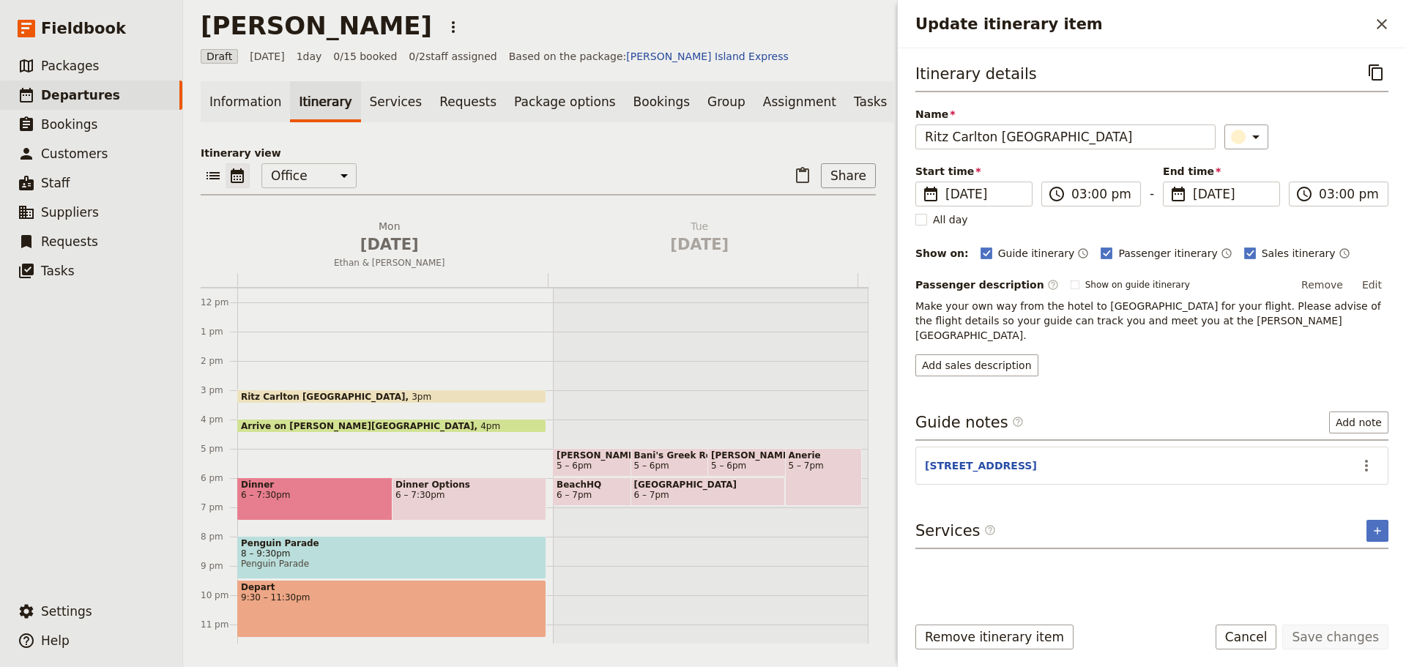
click at [1384, 28] on icon "Close drawer" at bounding box center [1382, 24] width 18 height 18
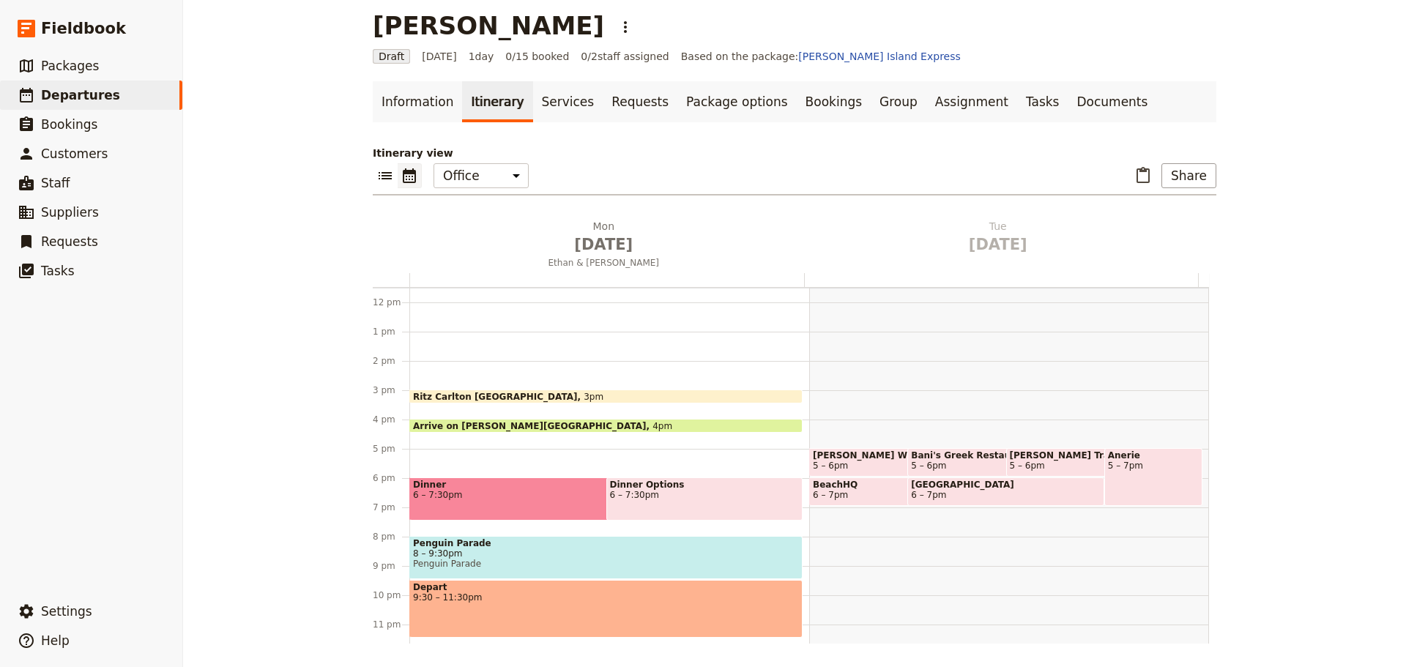
click at [483, 422] on span "Arrive on Phillip Island" at bounding box center [532, 426] width 239 height 10
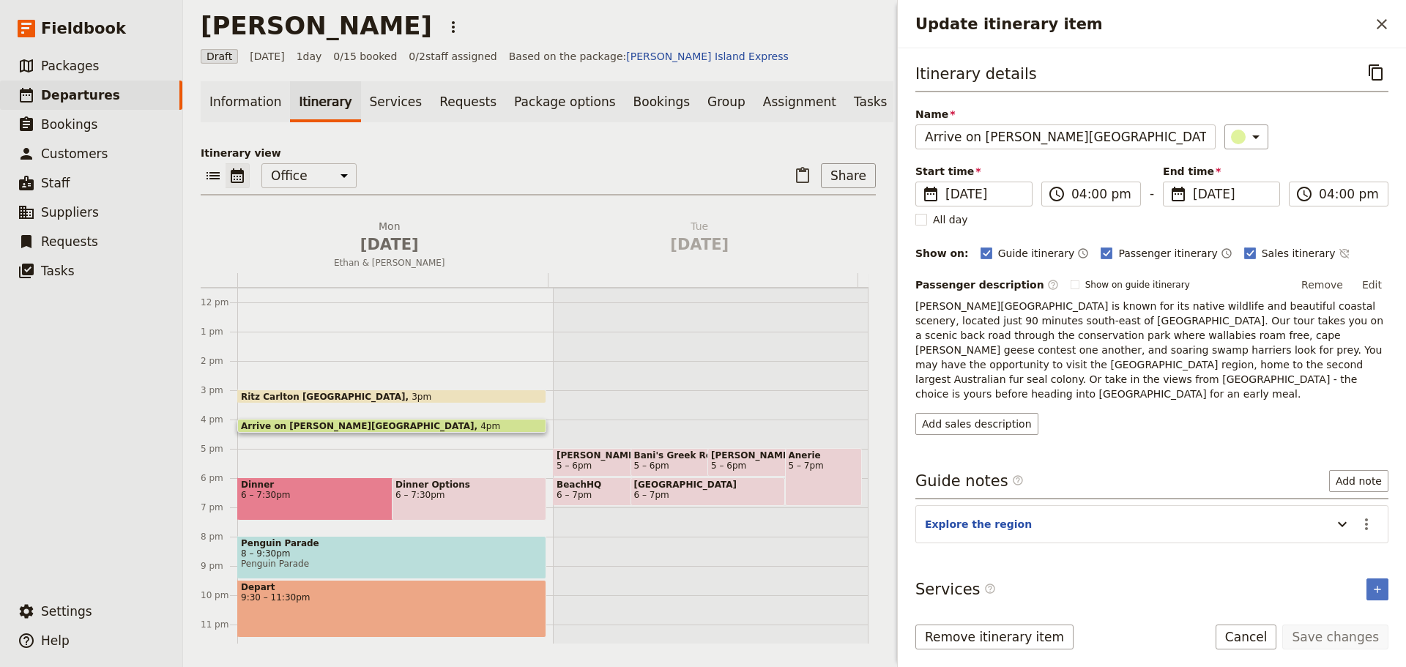
drag, startPoint x: 277, startPoint y: 562, endPoint x: 274, endPoint y: 499, distance: 63.8
click at [274, 499] on div "Ritz Carlton Melbourne 3pm Arrive on Phillip Island 4pm Dinner 6 – 7:30pm Dinne…" at bounding box center [395, 302] width 316 height 703
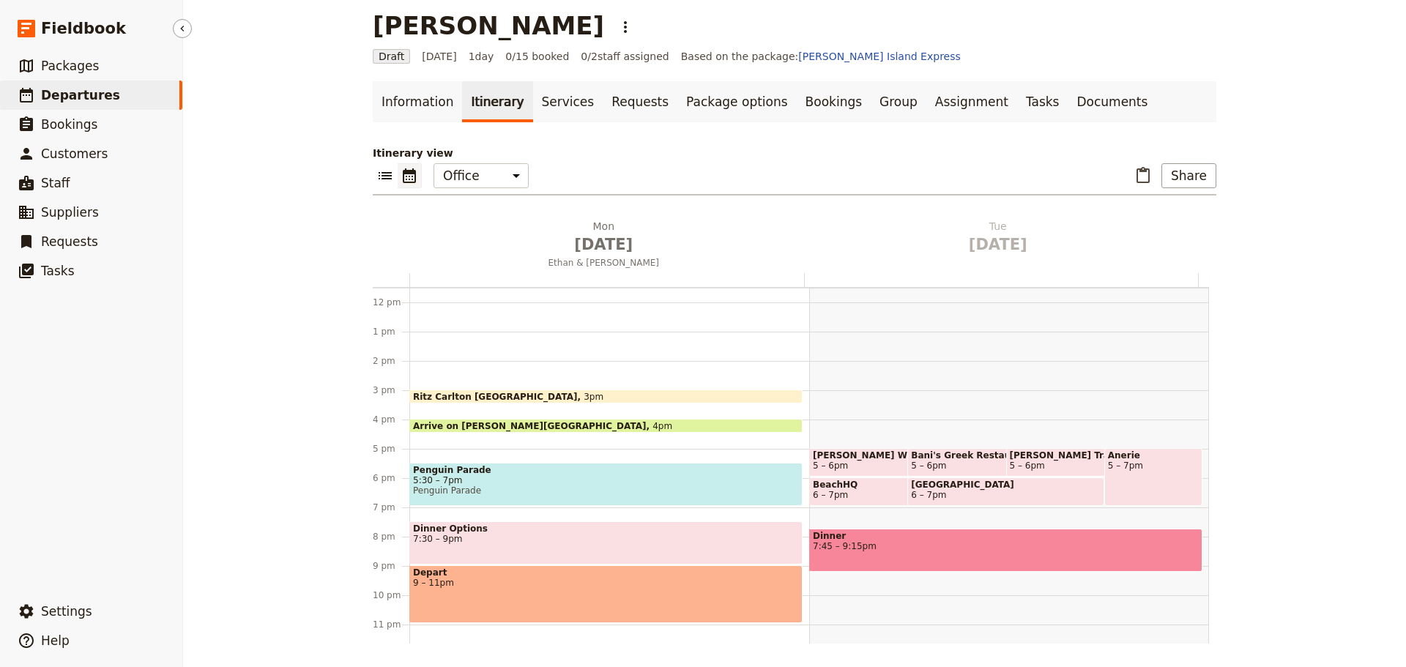
click at [83, 95] on span "Departures" at bounding box center [80, 95] width 79 height 15
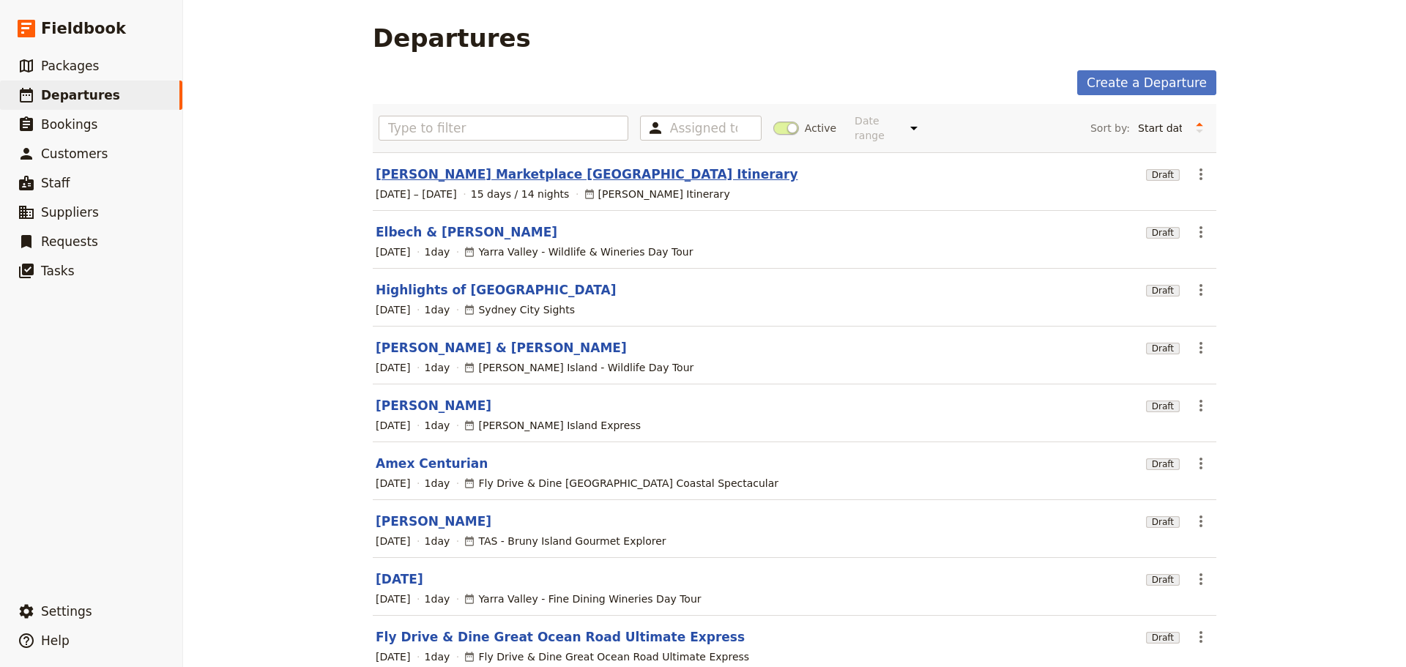
click at [454, 165] on link "Steve Marketplace USA Itinerary" at bounding box center [587, 174] width 422 height 18
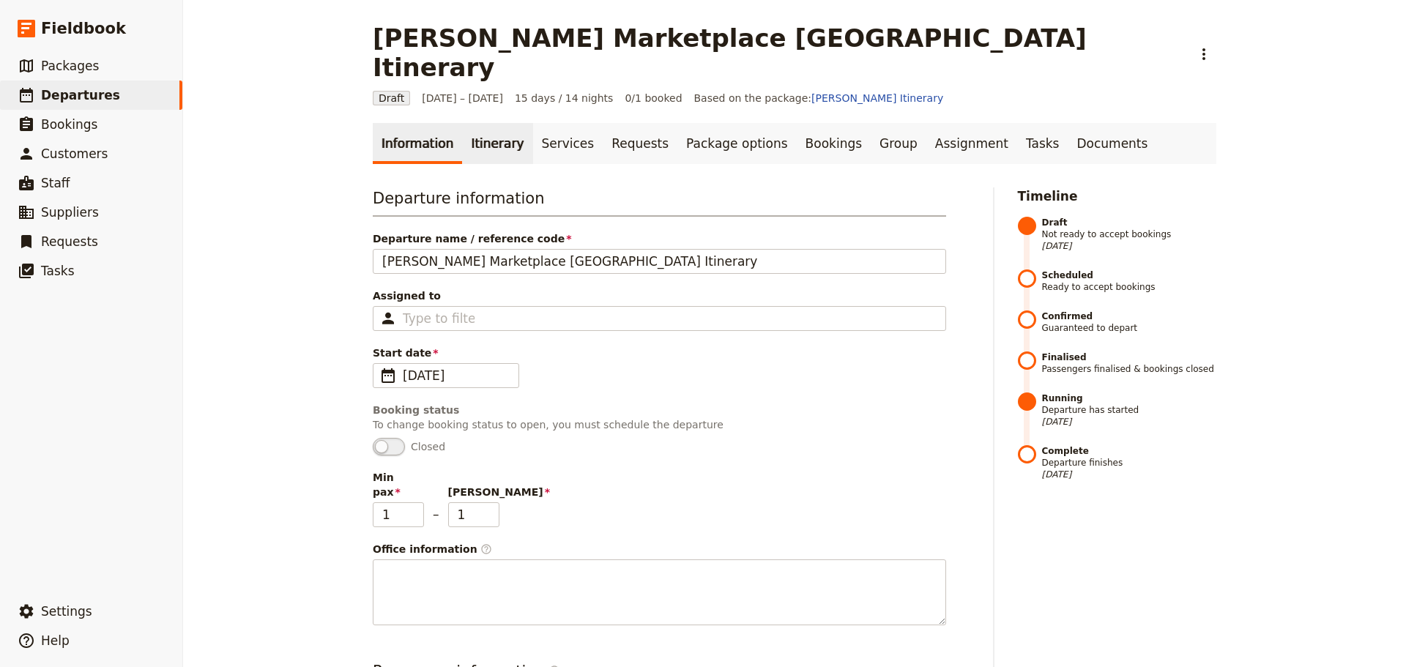
click at [471, 123] on link "Itinerary" at bounding box center [497, 143] width 70 height 41
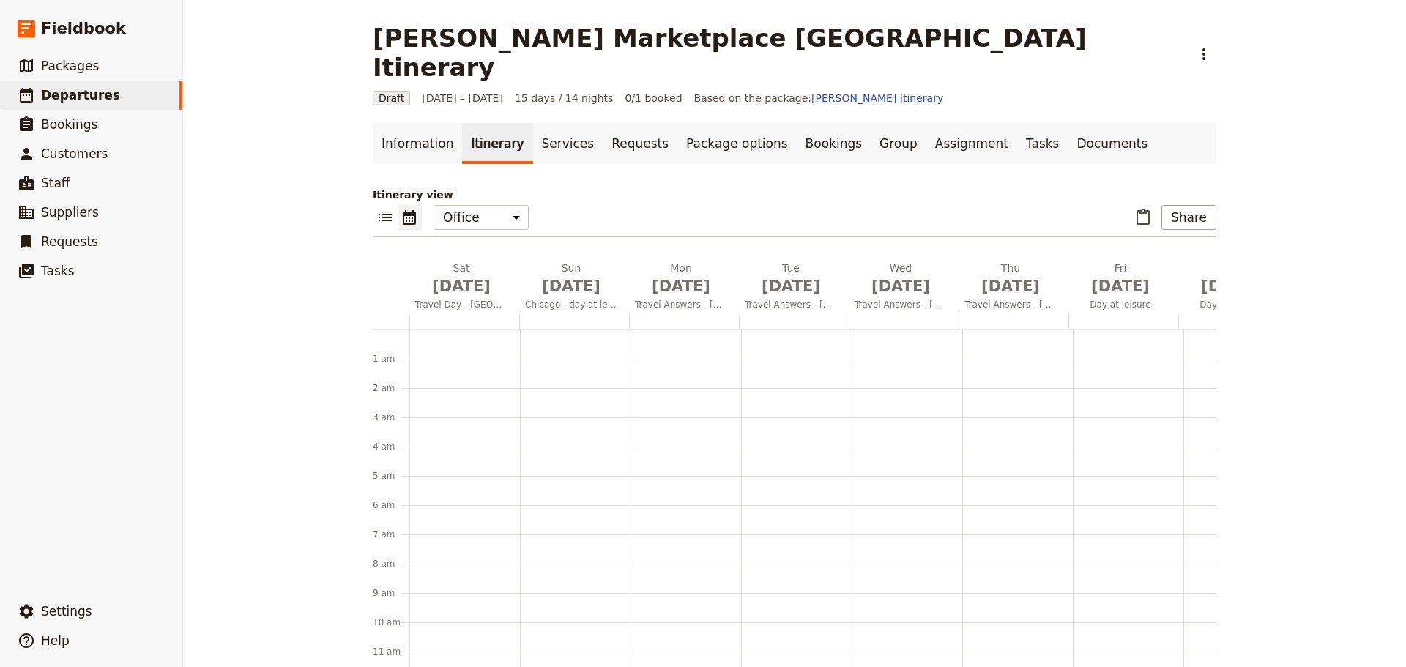
scroll to position [190, 0]
click at [383, 214] on icon "List view" at bounding box center [384, 217] width 13 height 7
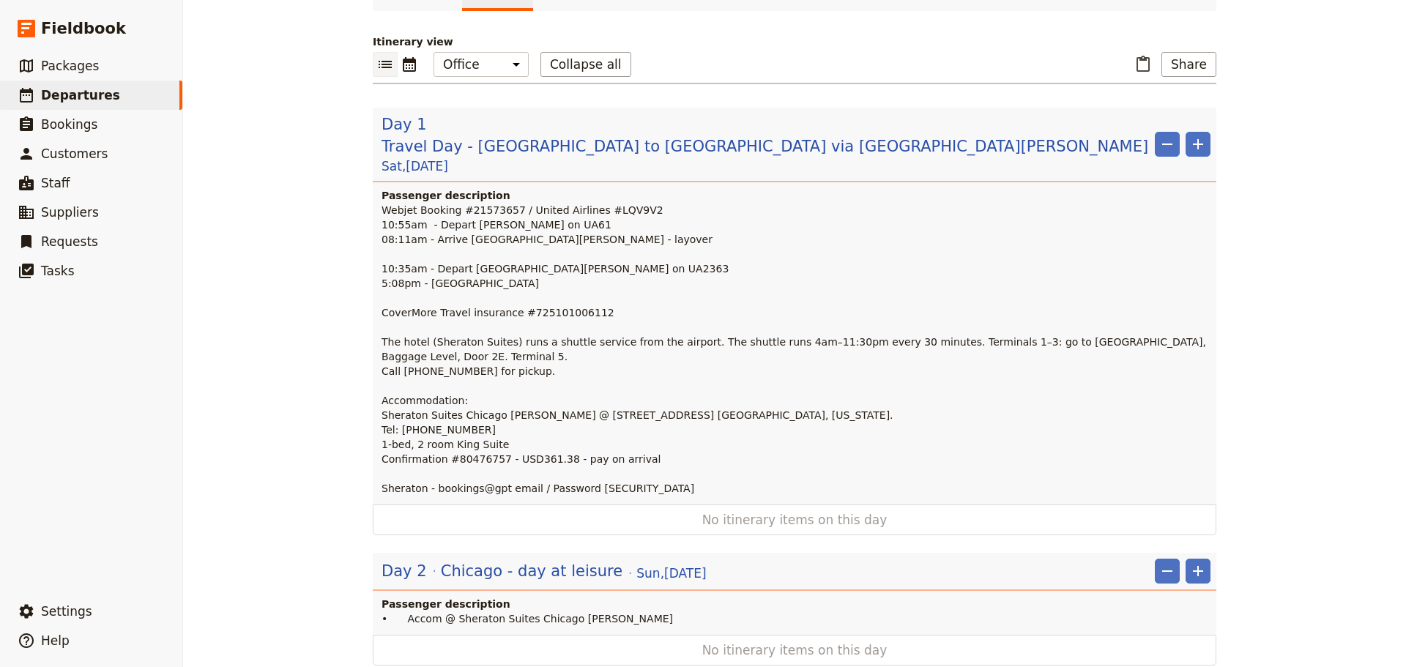
scroll to position [293, 0]
